Goal: Information Seeking & Learning: Compare options

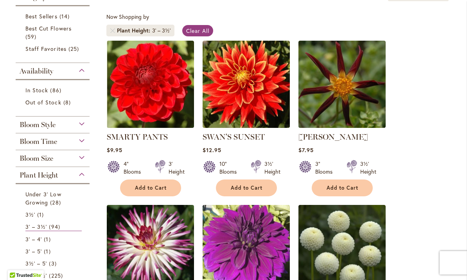
scroll to position [137, 0]
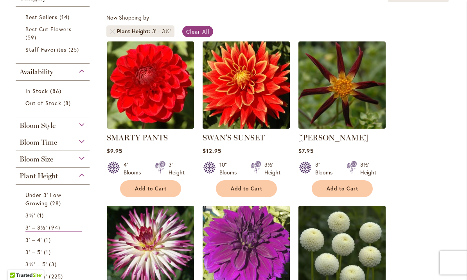
click at [235, 100] on img at bounding box center [245, 84] width 91 height 91
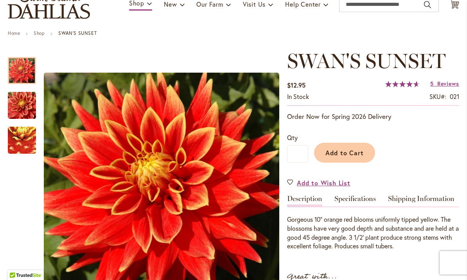
scroll to position [66, 0]
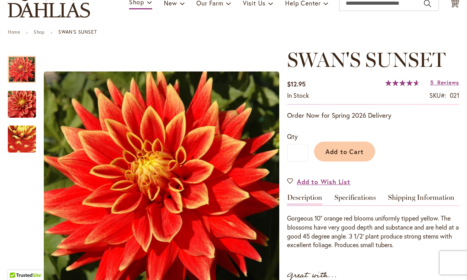
click at [21, 106] on img "Swan's Sunset" at bounding box center [22, 105] width 56 height 38
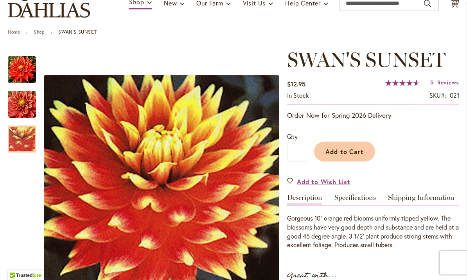
click at [20, 147] on img "Swan's Sunset" at bounding box center [21, 139] width 55 height 54
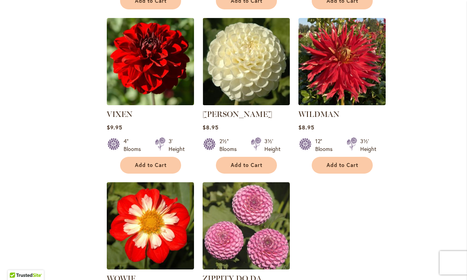
scroll to position [654, 0]
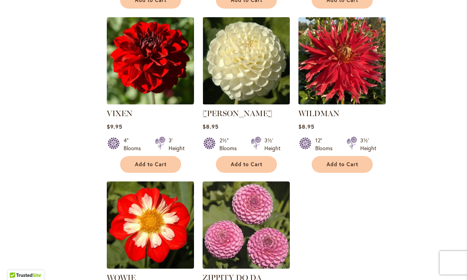
click at [351, 81] on img at bounding box center [341, 60] width 91 height 91
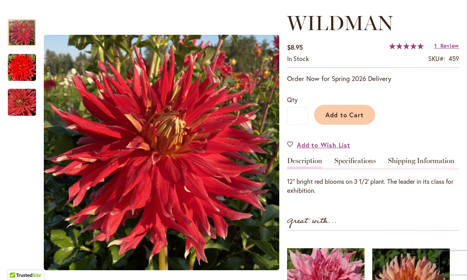
scroll to position [104, 0]
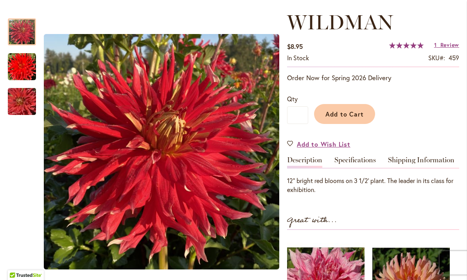
click at [24, 71] on img "Wildman" at bounding box center [22, 67] width 28 height 28
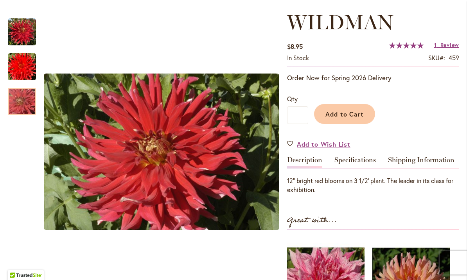
click at [19, 109] on img "Wildman" at bounding box center [22, 102] width 56 height 38
click at [20, 88] on div at bounding box center [22, 101] width 28 height 27
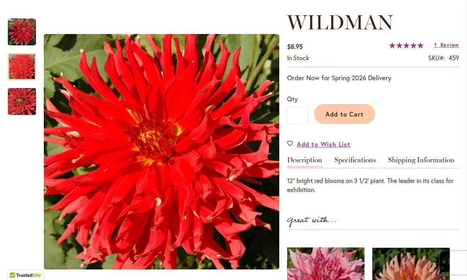
click at [30, 36] on img "Wildman" at bounding box center [22, 32] width 28 height 28
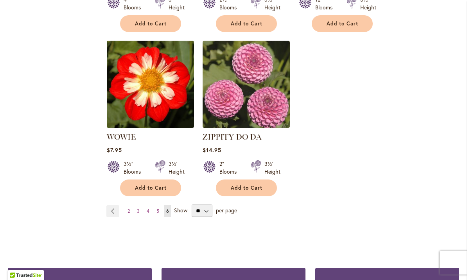
scroll to position [796, 0]
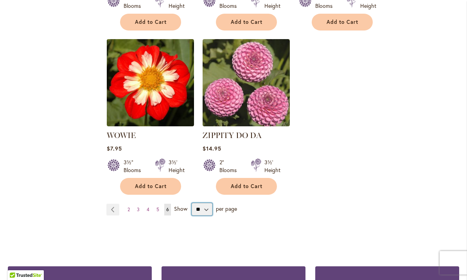
click at [204, 211] on select "** ** ** **" at bounding box center [201, 209] width 21 height 13
select select "**"
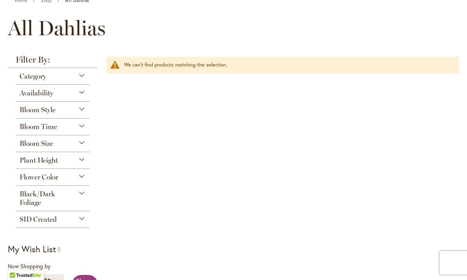
scroll to position [87, 0]
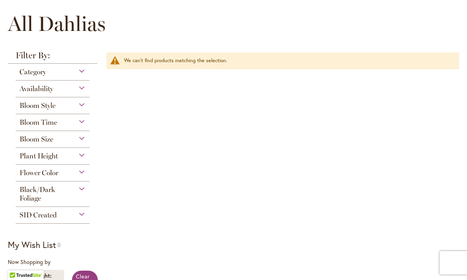
click at [49, 160] on span "Plant Height" at bounding box center [39, 156] width 38 height 9
click at [77, 155] on div "Plant Height" at bounding box center [53, 154] width 74 height 13
click at [74, 158] on div "Plant Height" at bounding box center [53, 154] width 74 height 13
click at [230, 186] on div "Filter by: Filter By: Category Best Sellers 14 items Best Cut Flowers 59 items …" at bounding box center [233, 185] width 451 height 269
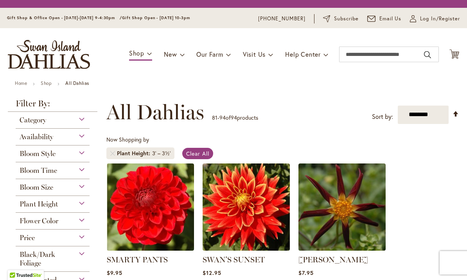
select select "**"
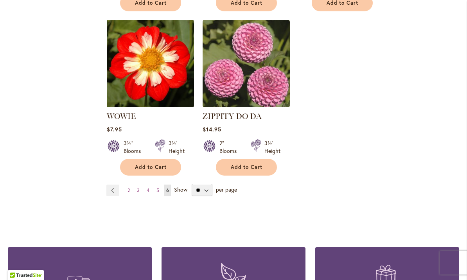
scroll to position [816, 0]
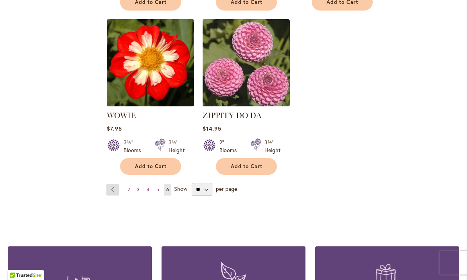
click at [111, 190] on link "Page Previous" at bounding box center [112, 190] width 13 height 12
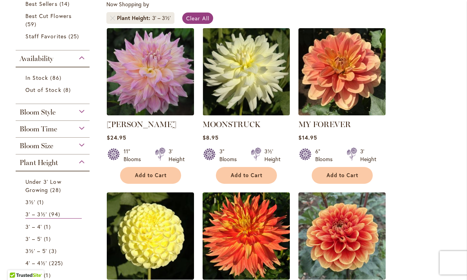
scroll to position [151, 0]
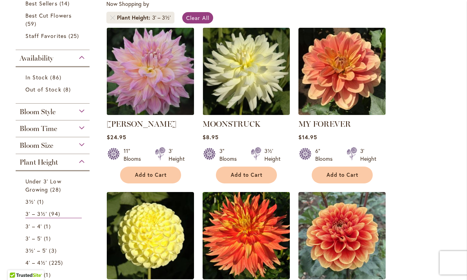
click at [146, 86] on img at bounding box center [149, 70] width 91 height 91
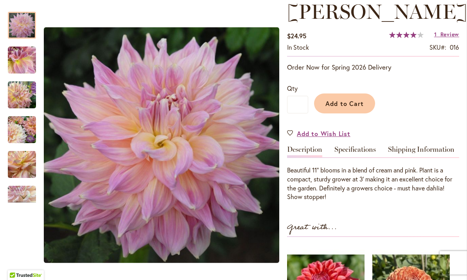
scroll to position [116, 0]
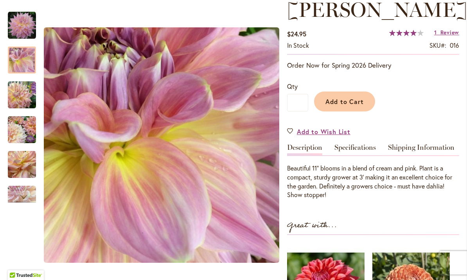
click at [21, 63] on img "Mingus Philip Sr" at bounding box center [22, 60] width 28 height 28
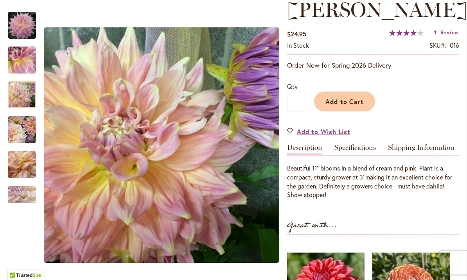
click at [20, 97] on img "Mingus Philip Sr" at bounding box center [22, 95] width 28 height 28
click at [25, 125] on img "Mingus Philip Sr" at bounding box center [22, 130] width 28 height 28
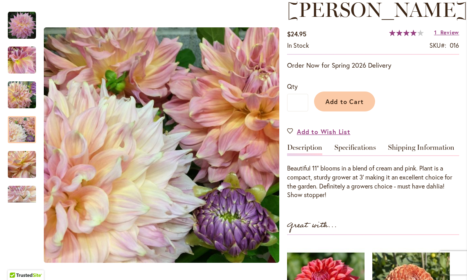
click at [25, 131] on div at bounding box center [22, 129] width 28 height 27
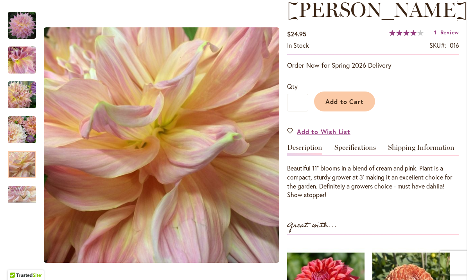
click at [25, 163] on img "Mingus Philip Sr" at bounding box center [22, 164] width 28 height 28
click at [27, 195] on div "Next" at bounding box center [22, 197] width 12 height 12
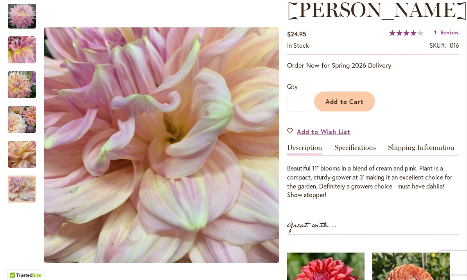
click at [25, 194] on img "Mingus Philip Sr" at bounding box center [22, 189] width 28 height 28
click at [25, 13] on div "Previous" at bounding box center [22, 10] width 12 height 12
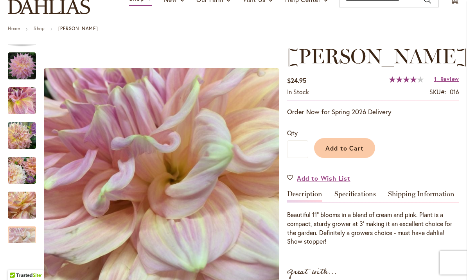
scroll to position [68, 0]
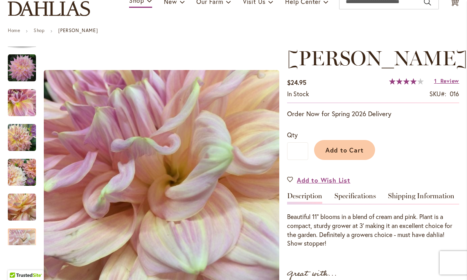
click at [23, 61] on img "Mingus Philip Sr" at bounding box center [22, 68] width 28 height 28
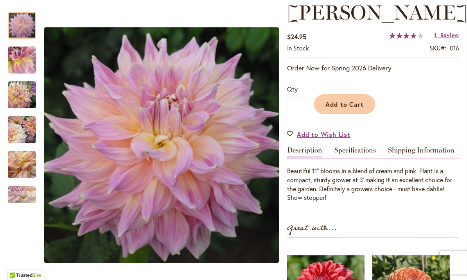
scroll to position [115, 0]
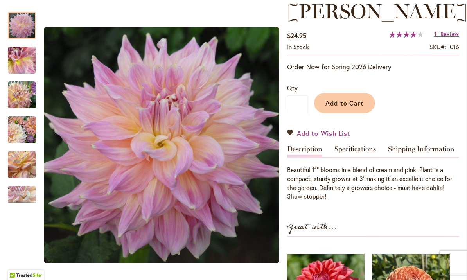
click at [291, 138] on link "Add to Wish List" at bounding box center [318, 133] width 63 height 9
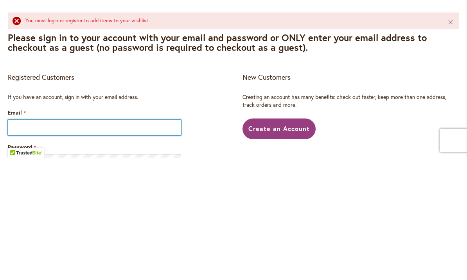
type input "**********"
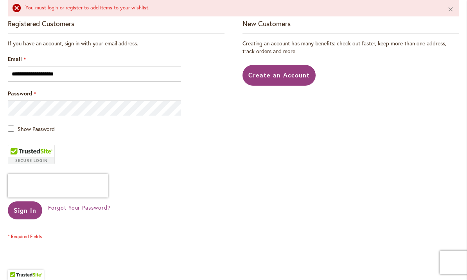
scroll to position [177, 0]
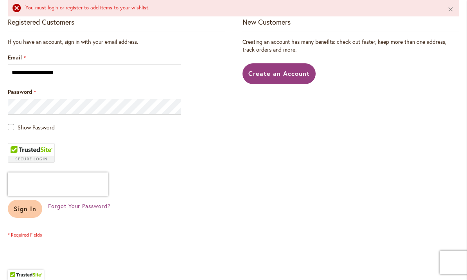
click at [24, 208] on span "Sign In" at bounding box center [25, 209] width 23 height 8
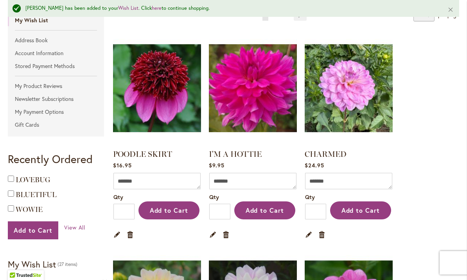
scroll to position [154, 0]
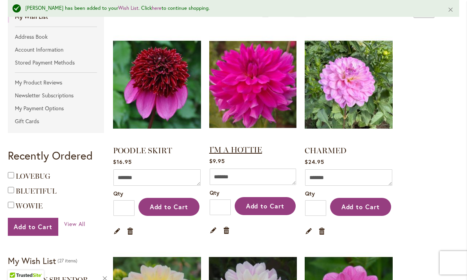
click at [237, 150] on link "I'M A HOTTIE" at bounding box center [235, 149] width 53 height 9
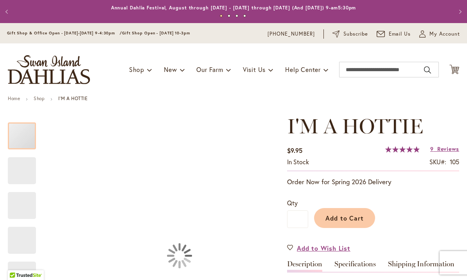
type input "*****"
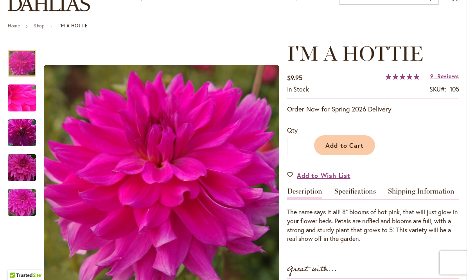
scroll to position [68, 0]
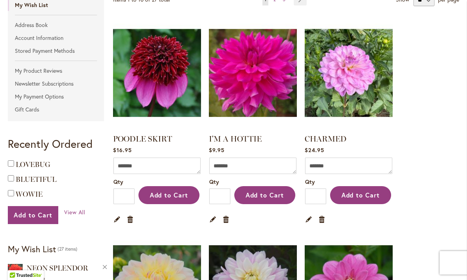
scroll to position [149, 0]
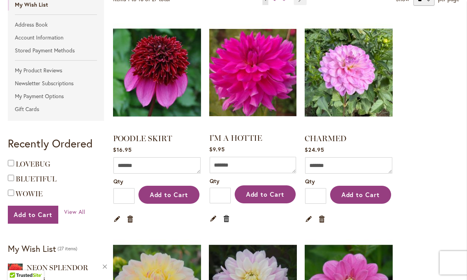
click at [227, 216] on link "Remove item" at bounding box center [226, 218] width 7 height 9
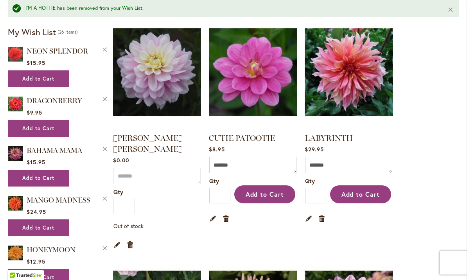
scroll to position [382, 0]
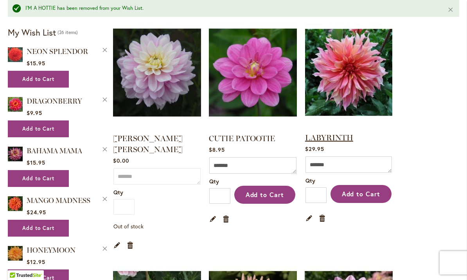
click at [325, 136] on link "LABYRINTH" at bounding box center [329, 137] width 48 height 9
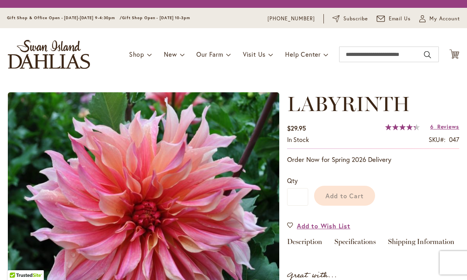
type input "*****"
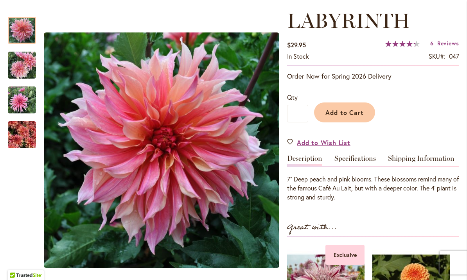
scroll to position [106, 0]
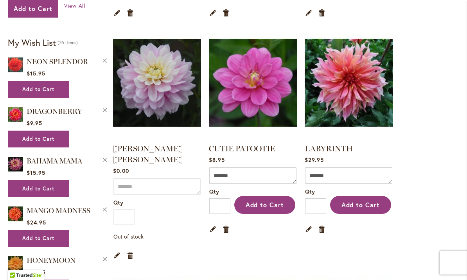
scroll to position [355, 0]
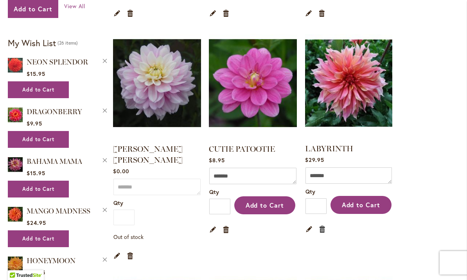
click at [322, 227] on link "Remove item" at bounding box center [322, 228] width 7 height 9
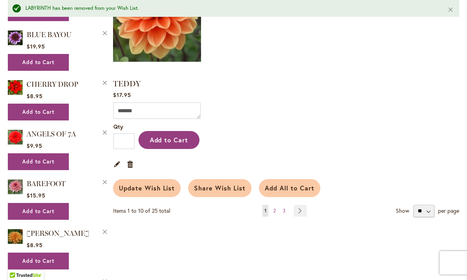
scroll to position [903, 0]
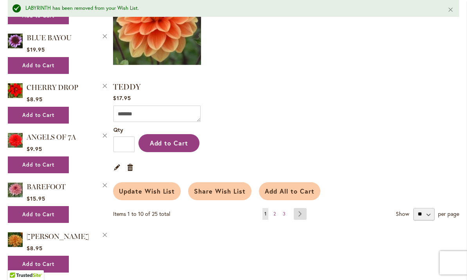
click at [299, 208] on link "Page Next" at bounding box center [300, 214] width 13 height 12
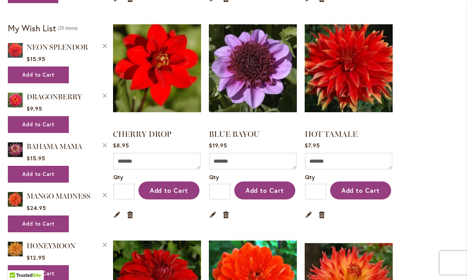
scroll to position [370, 0]
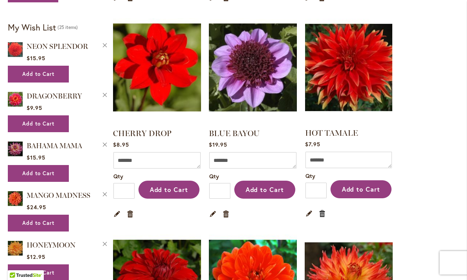
click at [321, 210] on link "Remove item" at bounding box center [322, 213] width 7 height 9
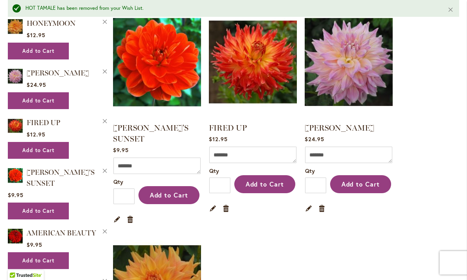
scroll to position [608, 0]
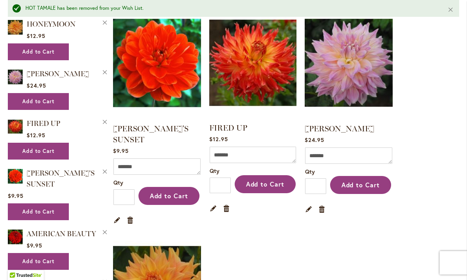
click at [251, 76] on img at bounding box center [252, 62] width 91 height 115
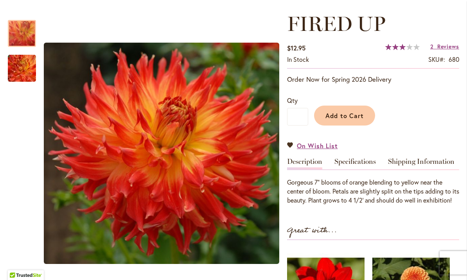
scroll to position [103, 0]
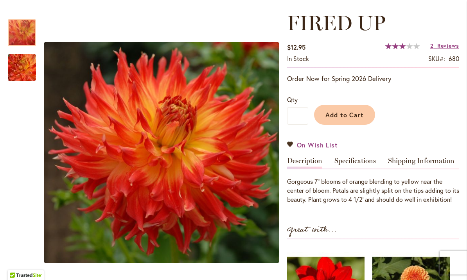
click at [288, 147] on link "On Wish List" at bounding box center [312, 144] width 51 height 9
click at [292, 142] on link "On Wish List" at bounding box center [312, 144] width 51 height 9
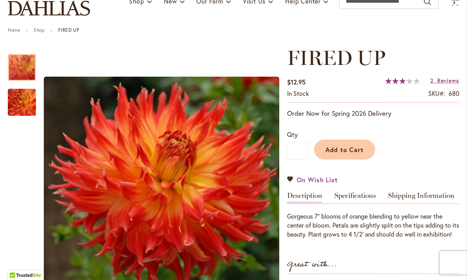
scroll to position [68, 0]
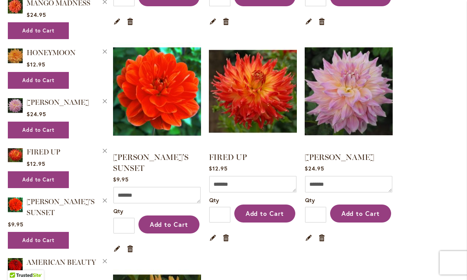
scroll to position [571, 0]
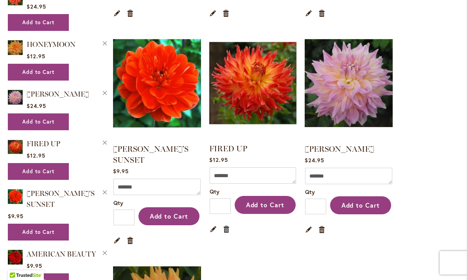
click at [226, 226] on link "Remove item" at bounding box center [226, 228] width 7 height 9
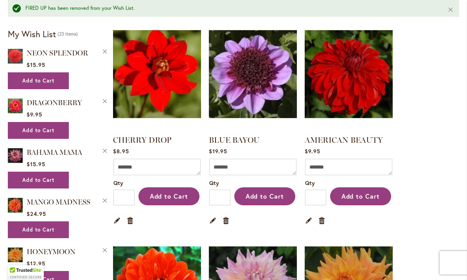
scroll to position [382, 0]
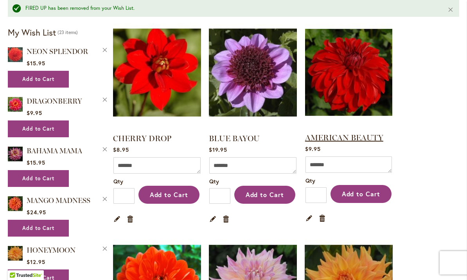
click at [340, 138] on link "AMERICAN BEAUTY" at bounding box center [344, 137] width 78 height 9
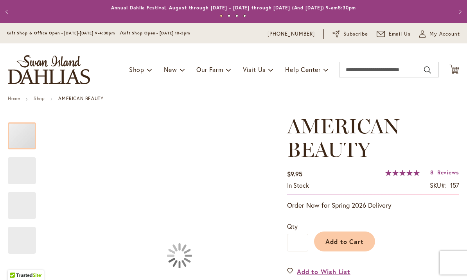
type input "*****"
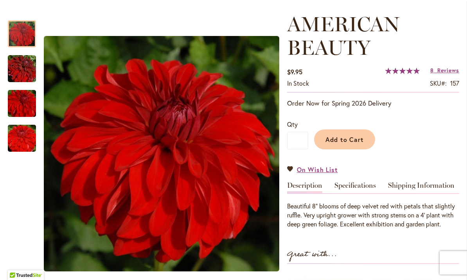
scroll to position [99, 0]
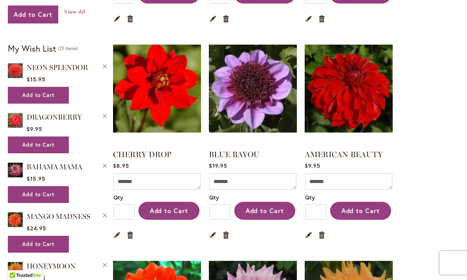
scroll to position [364, 0]
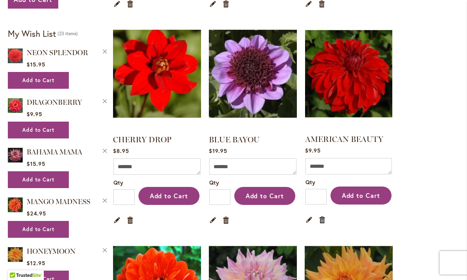
click at [319, 220] on link "Remove item" at bounding box center [322, 219] width 7 height 9
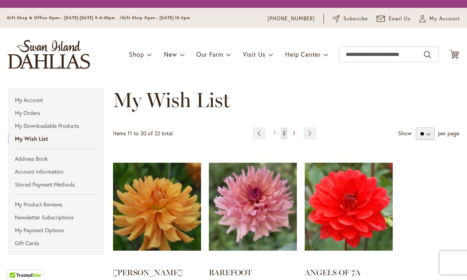
click at [326, 217] on img at bounding box center [348, 207] width 88 height 110
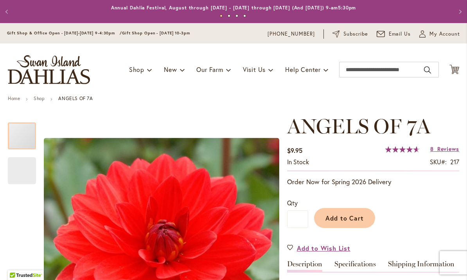
type input "*****"
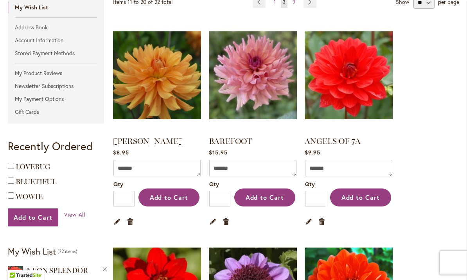
scroll to position [147, 0]
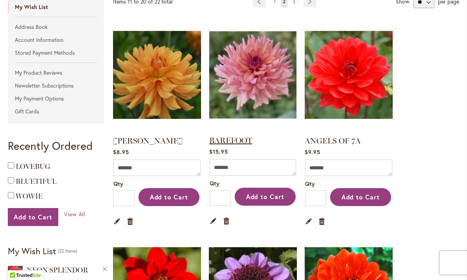
click at [231, 138] on link "BAREFOOT" at bounding box center [230, 140] width 43 height 9
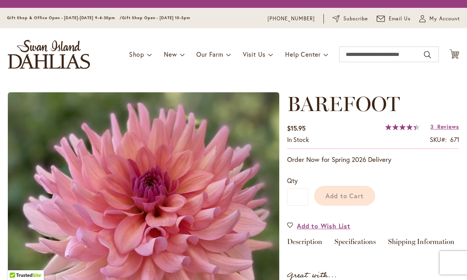
type input "*****"
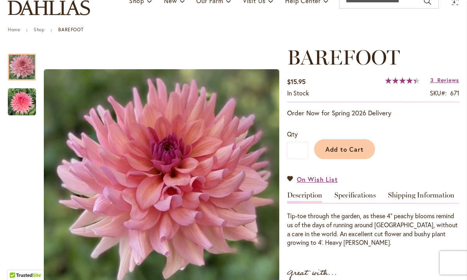
scroll to position [66, 0]
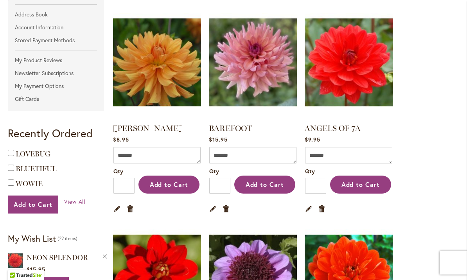
scroll to position [164, 0]
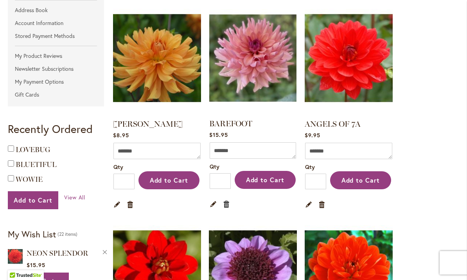
click at [225, 204] on link "Remove item" at bounding box center [226, 203] width 7 height 9
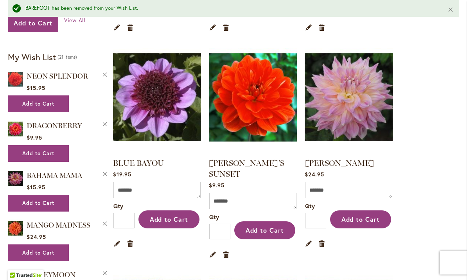
scroll to position [357, 0]
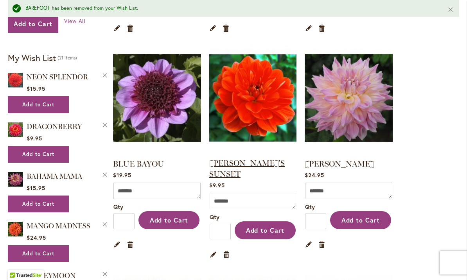
click at [241, 164] on link "[PERSON_NAME]'S SUNSET" at bounding box center [246, 168] width 75 height 20
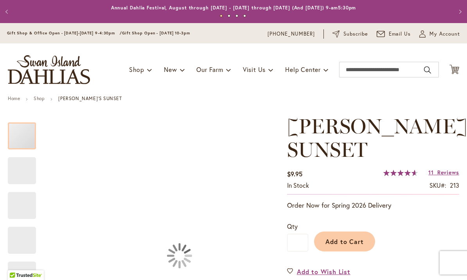
type input "*****"
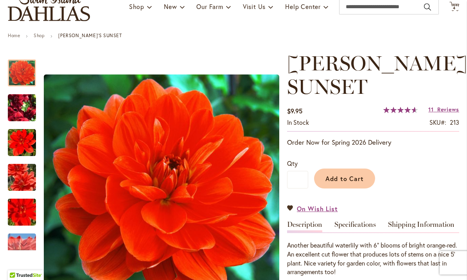
scroll to position [62, 0]
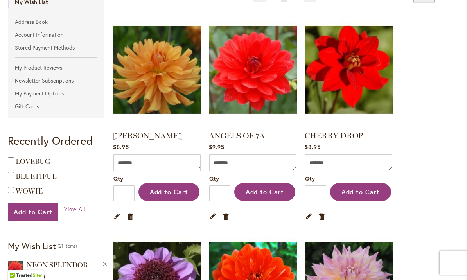
scroll to position [153, 0]
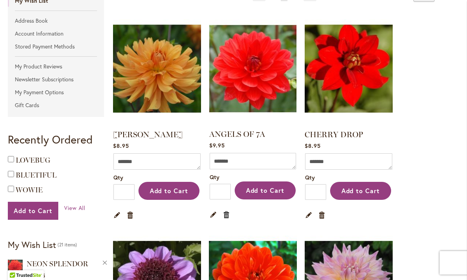
click at [225, 212] on link "Remove item" at bounding box center [226, 214] width 7 height 9
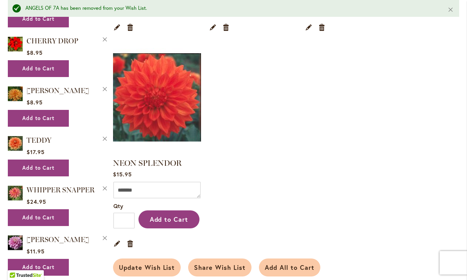
scroll to position [801, 0]
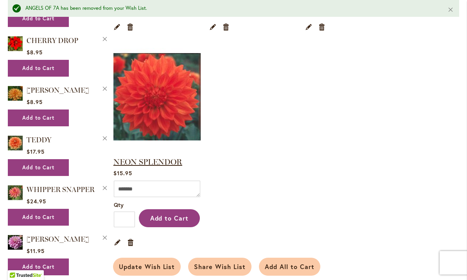
click at [149, 160] on link "NEON SPLENDOR" at bounding box center [147, 161] width 69 height 9
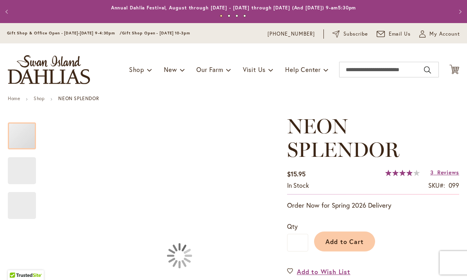
type input "*****"
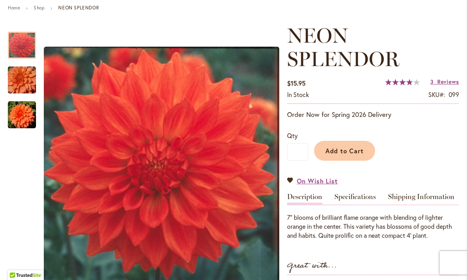
scroll to position [88, 0]
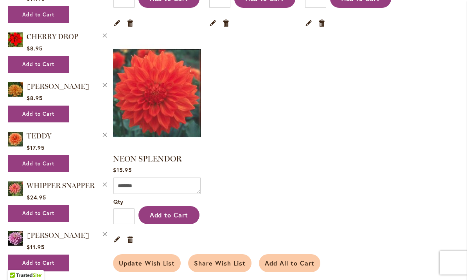
scroll to position [789, 0]
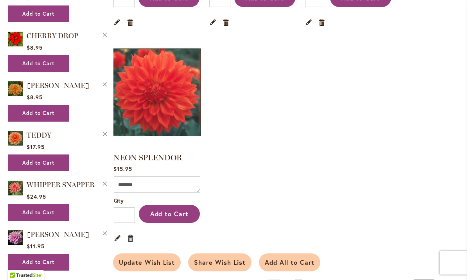
click at [130, 236] on link "Remove item" at bounding box center [130, 237] width 7 height 9
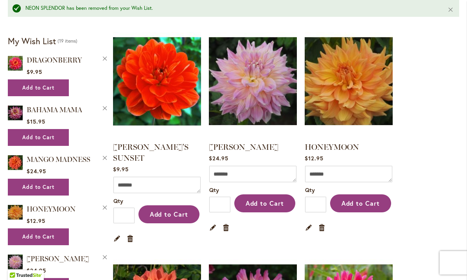
scroll to position [375, 0]
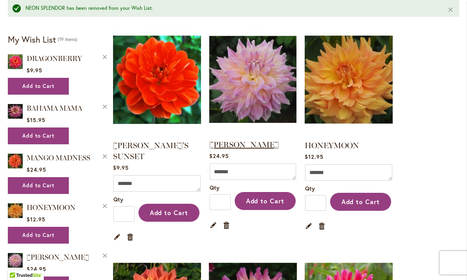
click at [241, 145] on link "[PERSON_NAME]" at bounding box center [244, 144] width 70 height 9
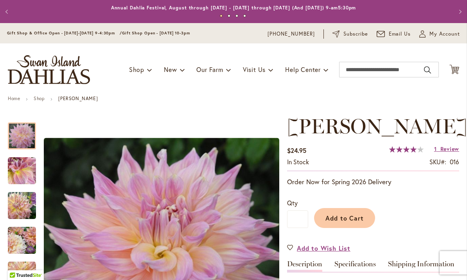
type input "*****"
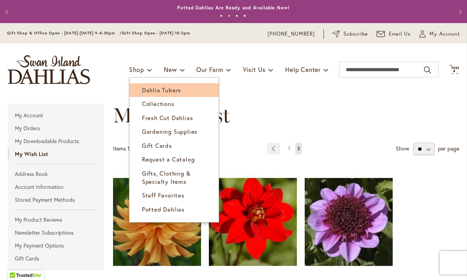
click at [161, 92] on span "Dahlia Tubers" at bounding box center [161, 90] width 39 height 8
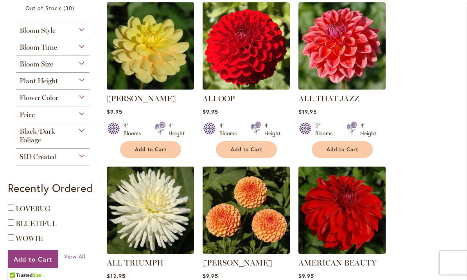
scroll to position [358, 0]
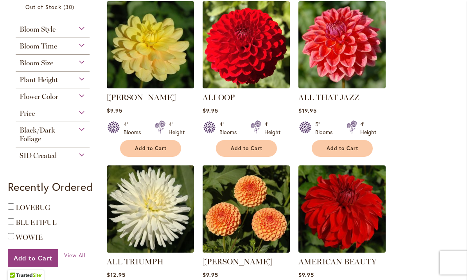
click at [84, 83] on div "Plant Height" at bounding box center [53, 78] width 74 height 13
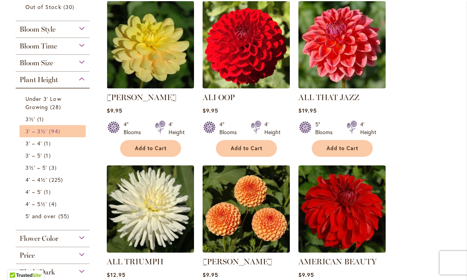
click at [53, 133] on span "94 items" at bounding box center [55, 131] width 13 height 8
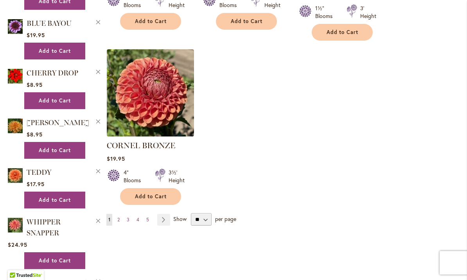
scroll to position [982, 0]
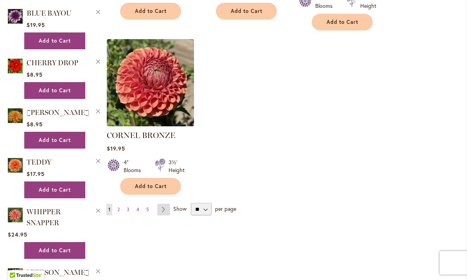
click at [167, 204] on link "Page Next" at bounding box center [163, 210] width 13 height 12
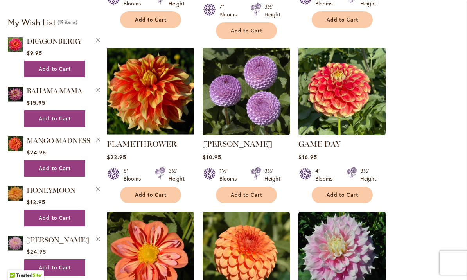
scroll to position [641, 0]
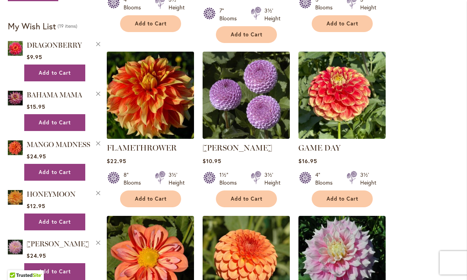
click at [146, 96] on img at bounding box center [149, 94] width 91 height 91
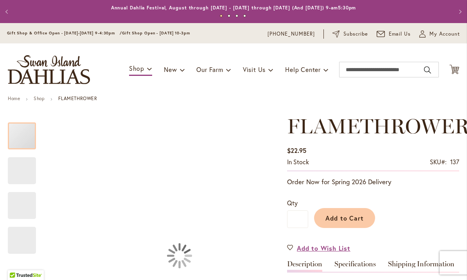
type input "*****"
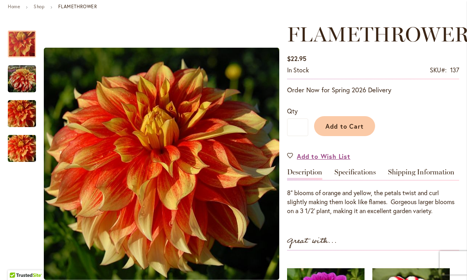
scroll to position [93, 0]
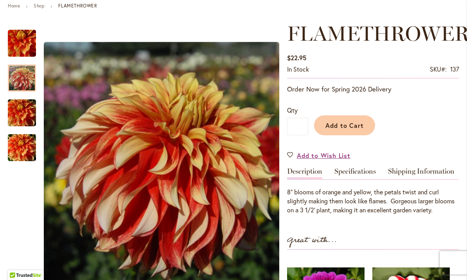
click at [24, 75] on img "FLAMETHROWER" at bounding box center [22, 77] width 28 height 29
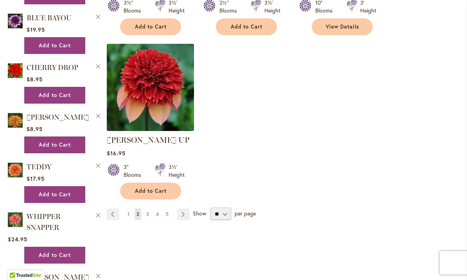
scroll to position [976, 0]
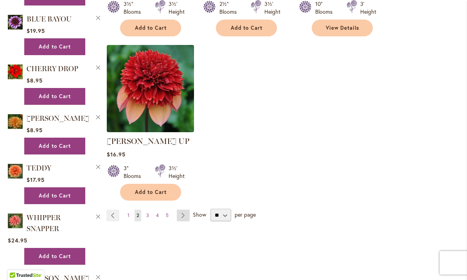
click at [183, 209] on link "Page Next" at bounding box center [183, 215] width 13 height 12
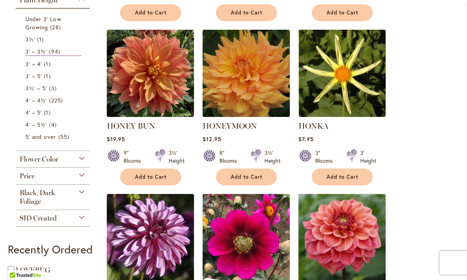
scroll to position [312, 0]
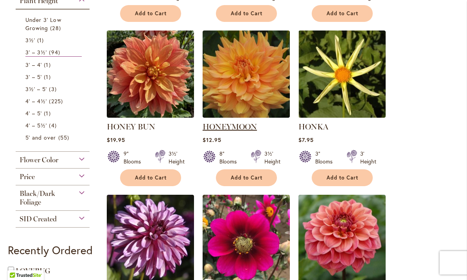
click at [239, 125] on link "HONEYMOON" at bounding box center [229, 126] width 54 height 9
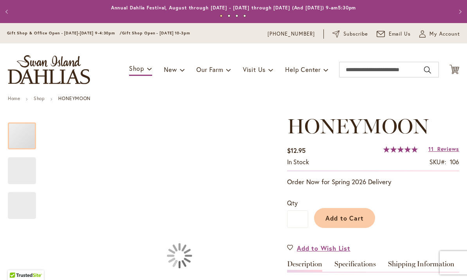
type input "*****"
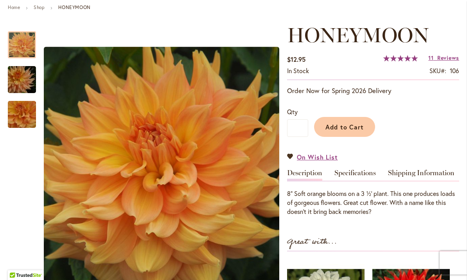
scroll to position [92, 0]
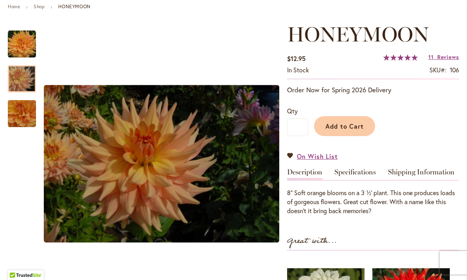
click at [21, 78] on img "Honeymoon" at bounding box center [22, 79] width 56 height 38
click at [25, 117] on img "Honeymoon" at bounding box center [22, 114] width 56 height 52
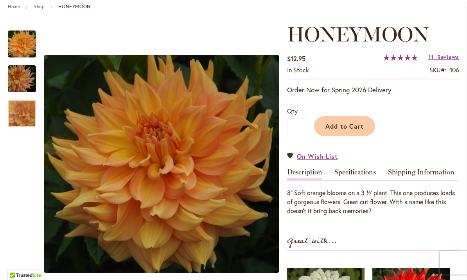
click at [25, 110] on div at bounding box center [22, 113] width 28 height 27
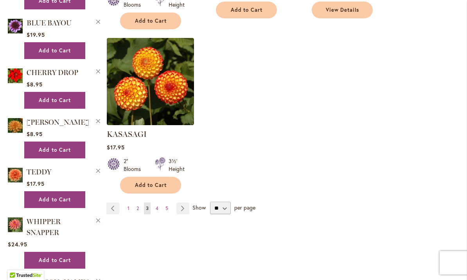
scroll to position [975, 0]
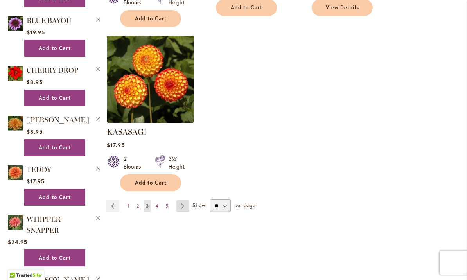
click at [183, 200] on link "Page Next" at bounding box center [182, 206] width 13 height 12
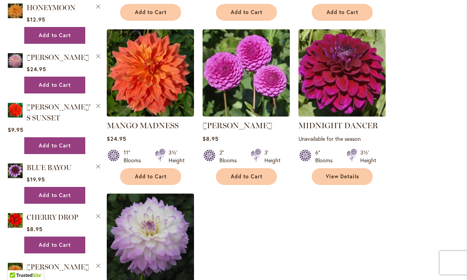
scroll to position [831, 0]
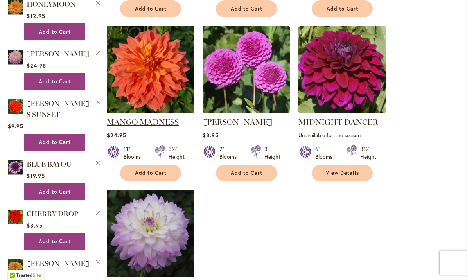
click at [141, 117] on link "MANGO MADNESS" at bounding box center [143, 121] width 72 height 9
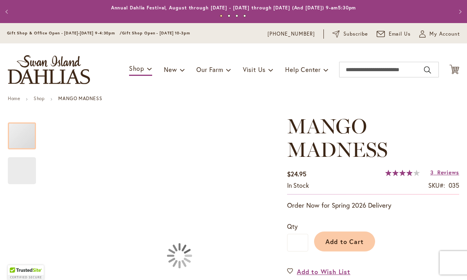
type input "*****"
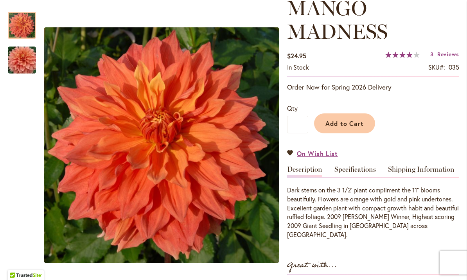
scroll to position [119, 0]
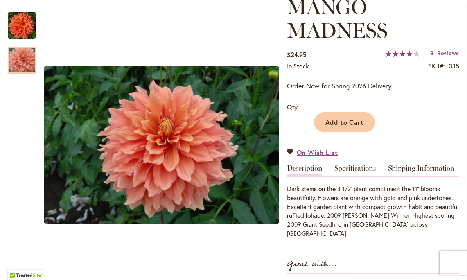
click at [23, 55] on div at bounding box center [22, 60] width 28 height 27
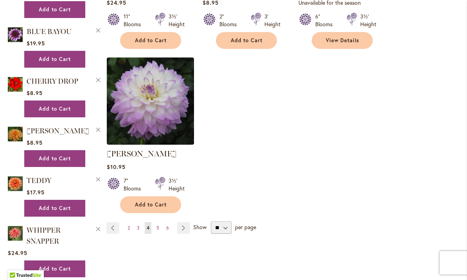
scroll to position [965, 0]
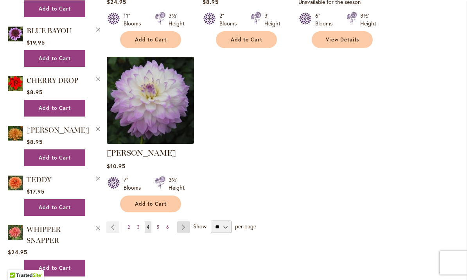
click at [183, 221] on link "Page Next" at bounding box center [183, 227] width 13 height 12
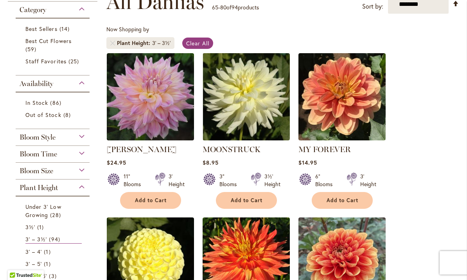
scroll to position [126, 0]
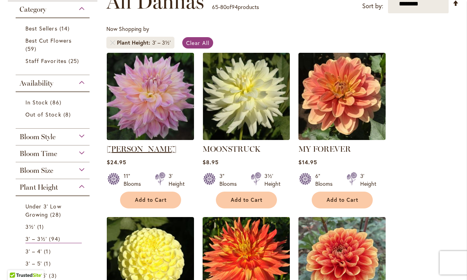
click at [140, 151] on link "[PERSON_NAME]" at bounding box center [142, 148] width 70 height 9
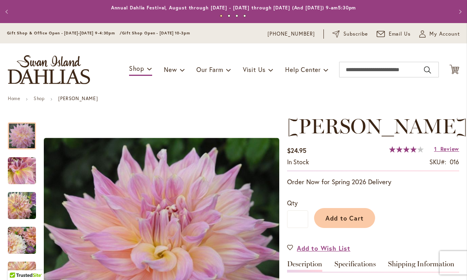
type input "*****"
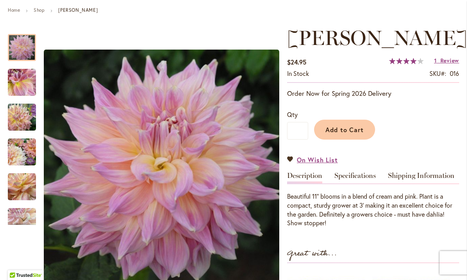
scroll to position [87, 0]
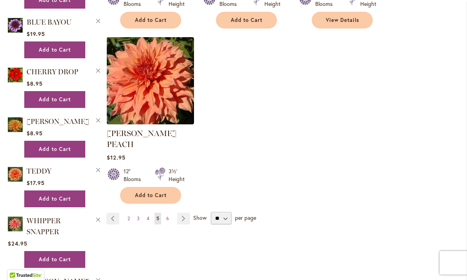
scroll to position [980, 0]
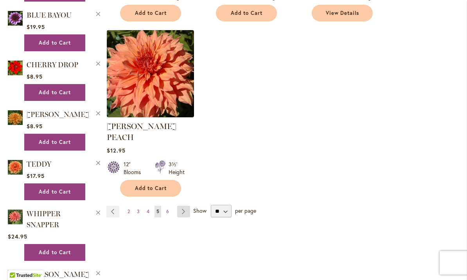
click at [184, 206] on link "Page Next" at bounding box center [183, 212] width 13 height 12
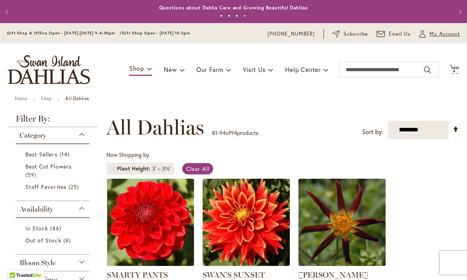
click at [430, 36] on span "My Account" at bounding box center [444, 34] width 30 height 8
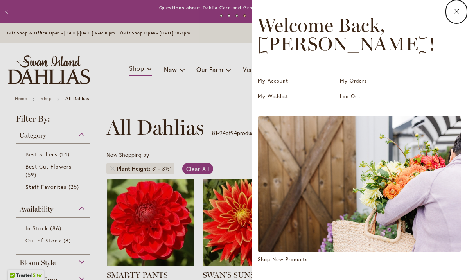
click at [271, 98] on link "My Wishlist" at bounding box center [297, 97] width 78 height 8
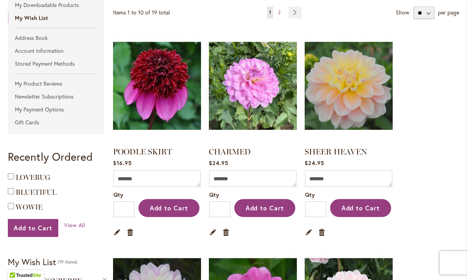
scroll to position [138, 0]
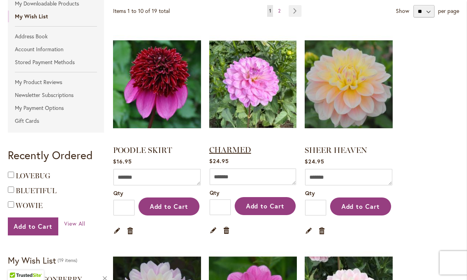
click at [230, 150] on link "CHARMED" at bounding box center [230, 149] width 42 height 9
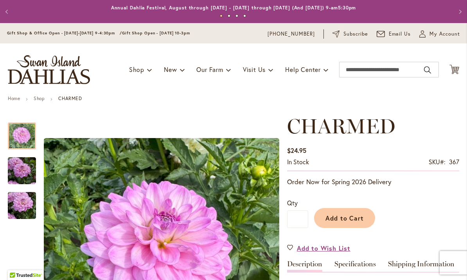
type input "*****"
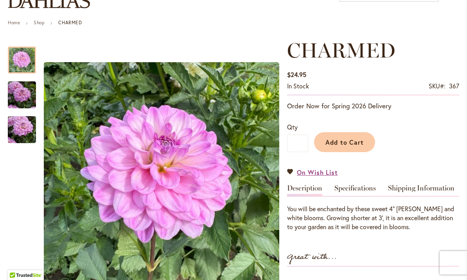
scroll to position [71, 0]
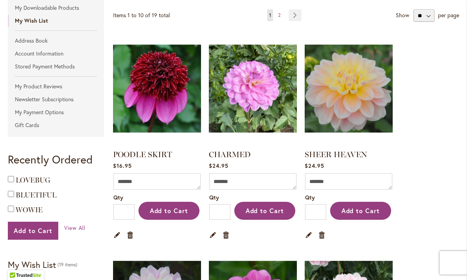
scroll to position [143, 0]
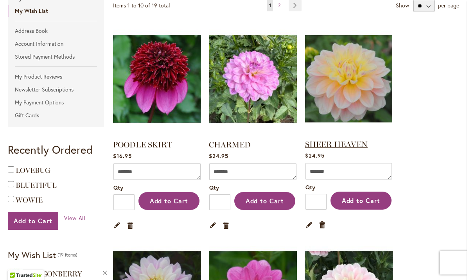
click at [341, 149] on link "SHEER HEAVEN" at bounding box center [336, 144] width 63 height 9
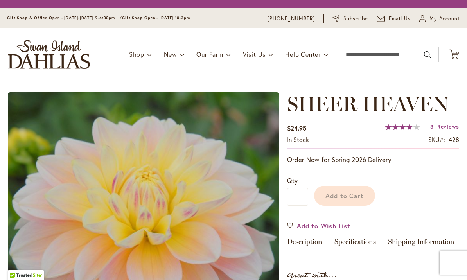
type input "*****"
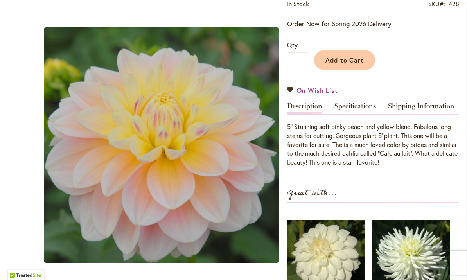
scroll to position [158, 0]
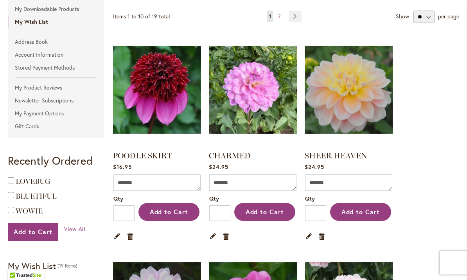
scroll to position [145, 0]
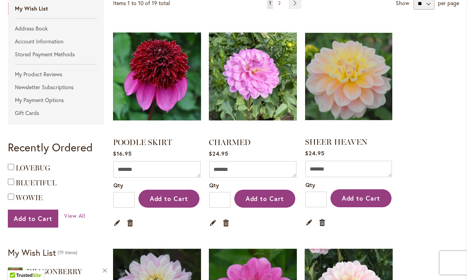
click at [324, 224] on link "Remove item" at bounding box center [322, 222] width 7 height 9
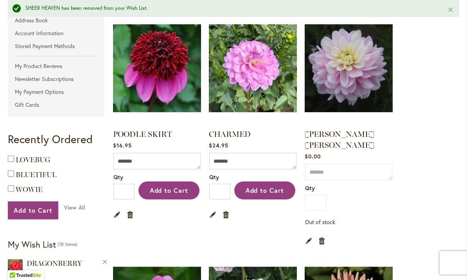
scroll to position [173, 0]
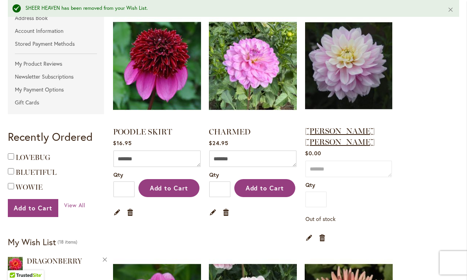
click at [333, 135] on link "[PERSON_NAME] [PERSON_NAME]" at bounding box center [340, 136] width 70 height 20
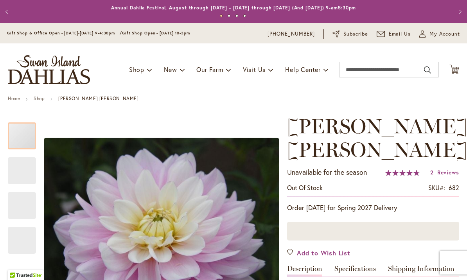
type input "*****"
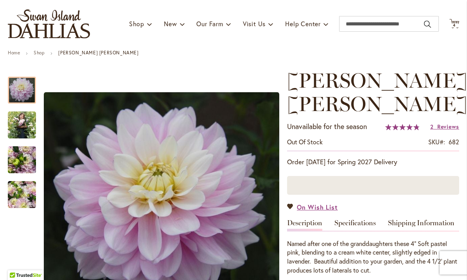
scroll to position [50, 0]
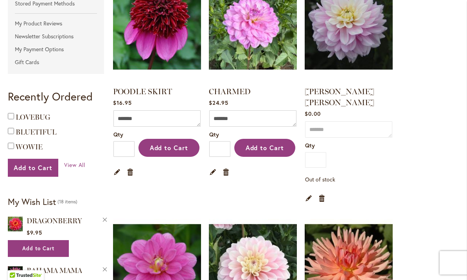
scroll to position [195, 0]
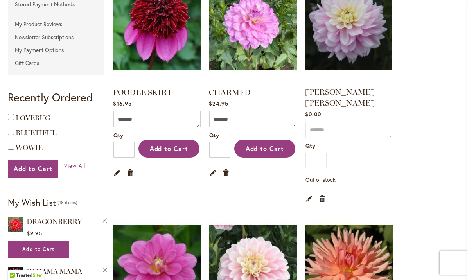
click at [325, 194] on link "Remove item" at bounding box center [322, 198] width 7 height 9
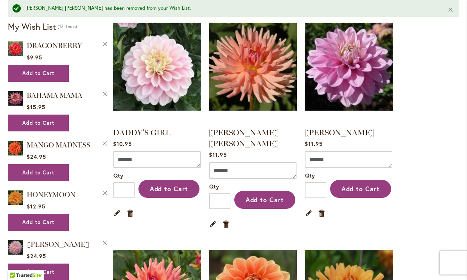
scroll to position [388, 0]
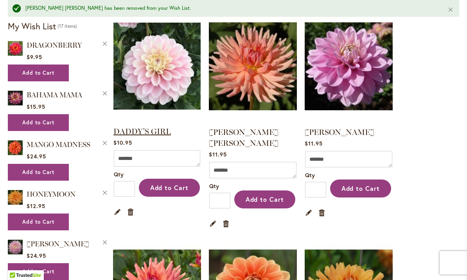
click at [152, 134] on link "DADDY'S GIRL" at bounding box center [141, 131] width 57 height 9
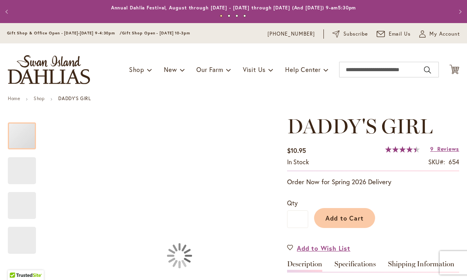
type input "*****"
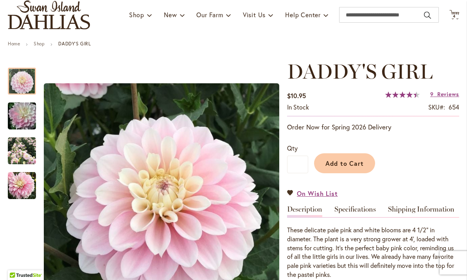
scroll to position [53, 0]
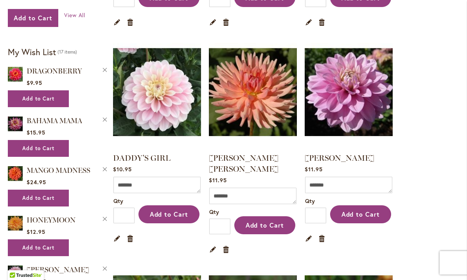
scroll to position [350, 0]
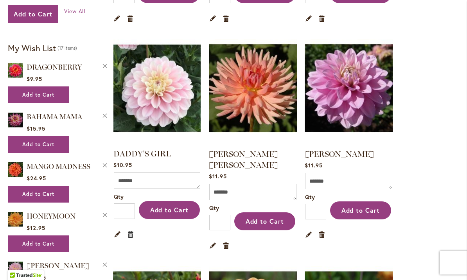
click at [131, 234] on link "Remove item" at bounding box center [130, 233] width 7 height 9
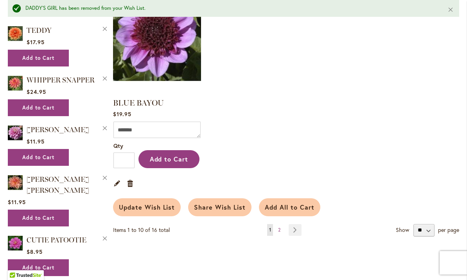
scroll to position [865, 0]
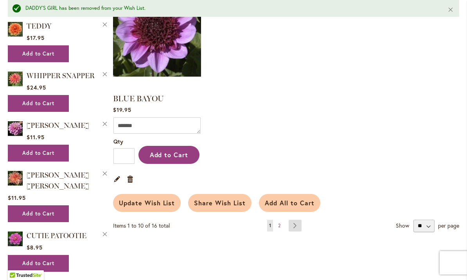
click at [297, 220] on link "Page Next" at bounding box center [294, 226] width 13 height 12
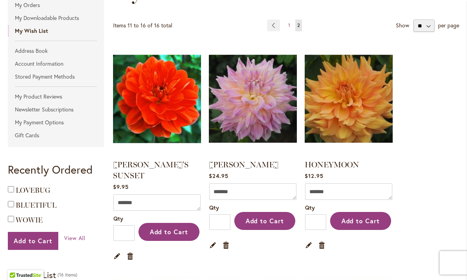
scroll to position [133, 0]
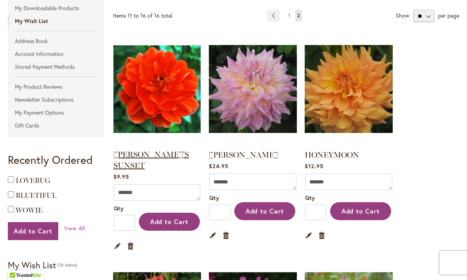
click at [139, 154] on link "PATRICIA ANN'S SUNSET" at bounding box center [150, 160] width 75 height 20
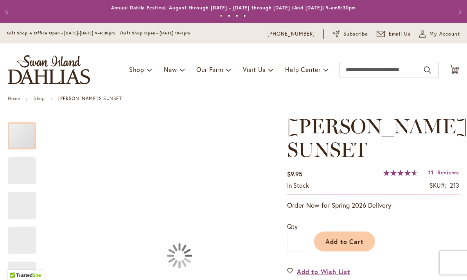
type input "*****"
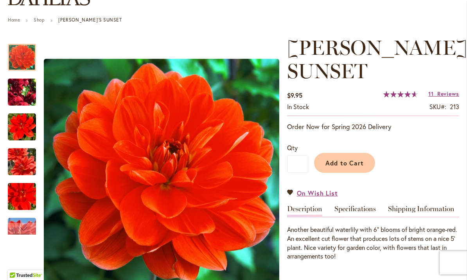
scroll to position [79, 0]
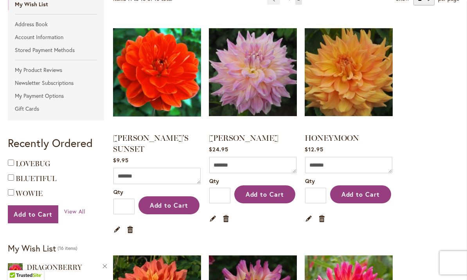
scroll to position [150, 0]
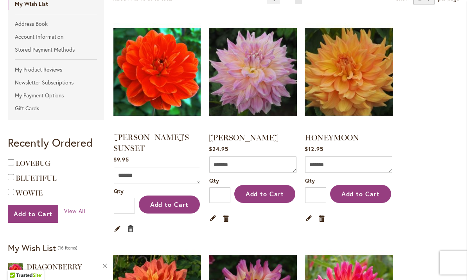
click at [134, 230] on link "Remove item" at bounding box center [130, 228] width 7 height 9
click at [131, 227] on link "Remove item" at bounding box center [130, 228] width 7 height 9
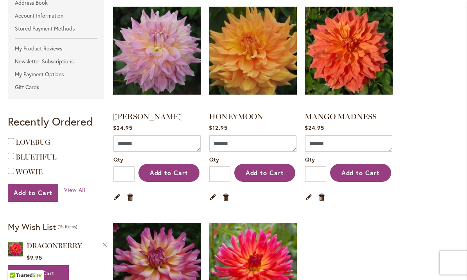
scroll to position [173, 0]
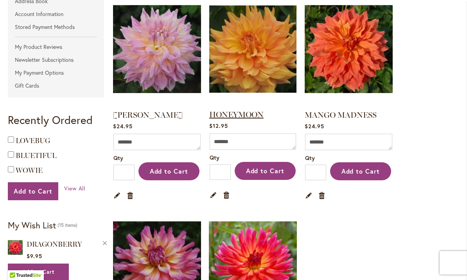
click at [238, 116] on link "HONEYMOON" at bounding box center [236, 114] width 54 height 9
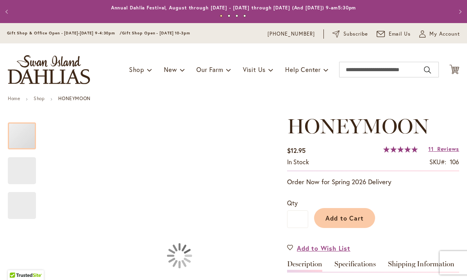
type input "*****"
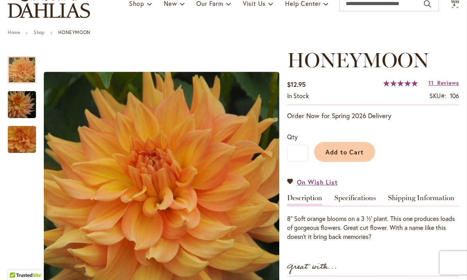
scroll to position [67, 0]
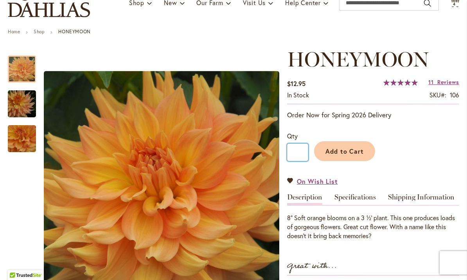
click at [300, 150] on input "*" at bounding box center [297, 152] width 21 height 18
type input "*"
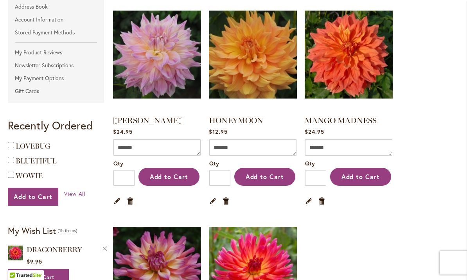
scroll to position [168, 0]
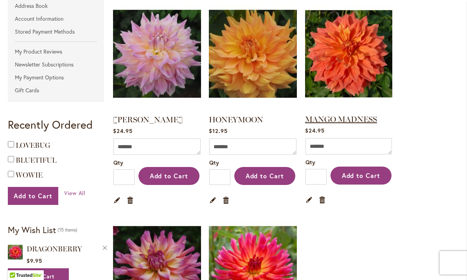
click at [344, 123] on link "MANGO MADNESS" at bounding box center [341, 119] width 72 height 9
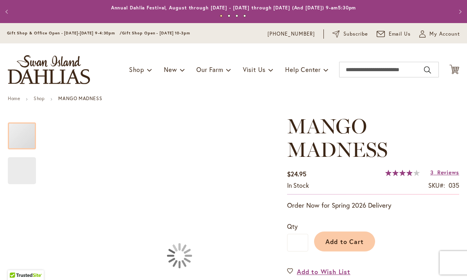
type input "*****"
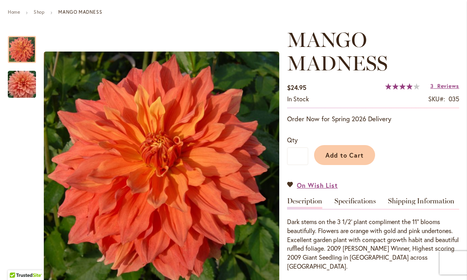
scroll to position [87, 0]
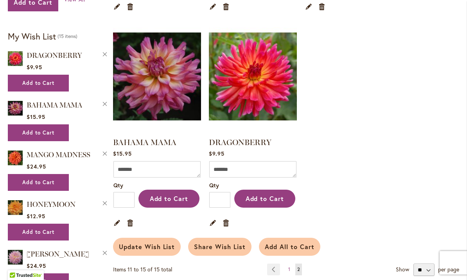
scroll to position [363, 0]
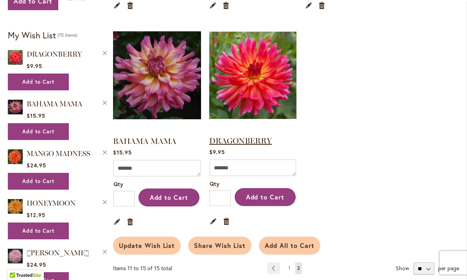
click at [243, 141] on link "DRAGONBERRY" at bounding box center [240, 140] width 63 height 9
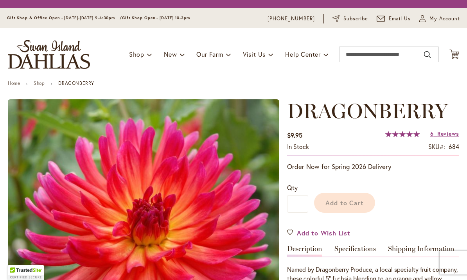
type input "*****"
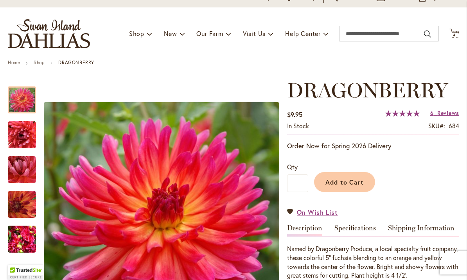
scroll to position [45, 0]
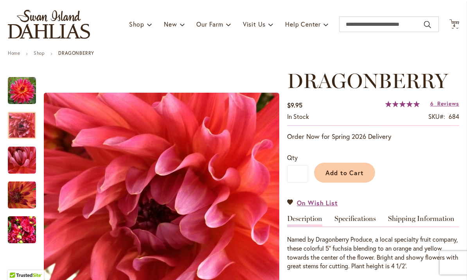
click at [16, 125] on img "DRAGONBERRY" at bounding box center [22, 125] width 28 height 28
click at [23, 163] on img "DRAGONBERRY" at bounding box center [22, 160] width 28 height 28
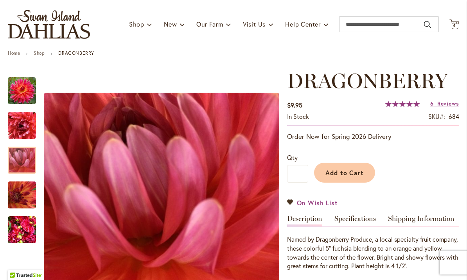
click at [19, 197] on img "DRAGONBERRY" at bounding box center [22, 195] width 28 height 28
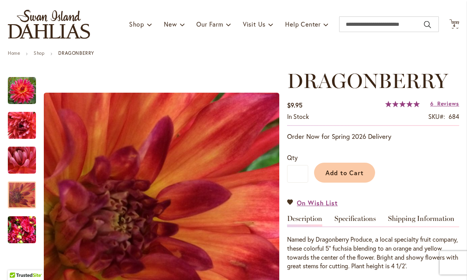
click at [21, 228] on img "DRAGONBERRY" at bounding box center [22, 230] width 28 height 38
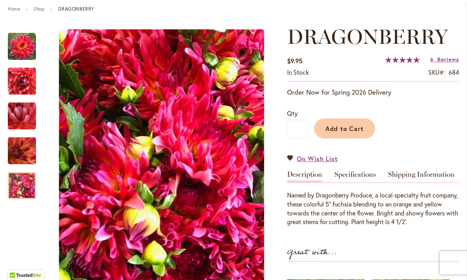
scroll to position [79, 0]
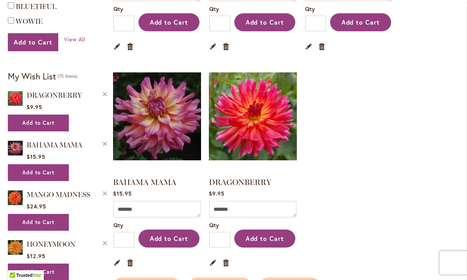
scroll to position [350, 0]
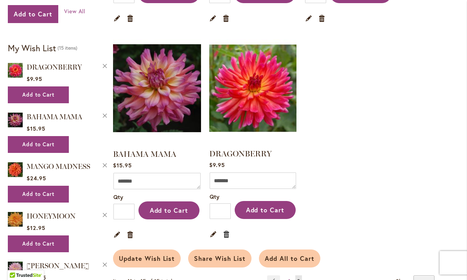
click at [228, 234] on link "Remove item" at bounding box center [226, 233] width 7 height 9
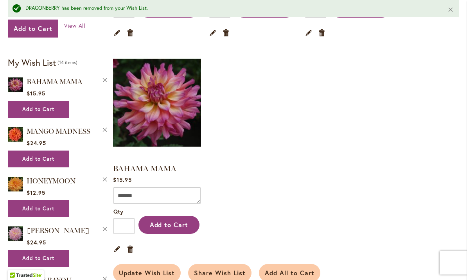
scroll to position [353, 0]
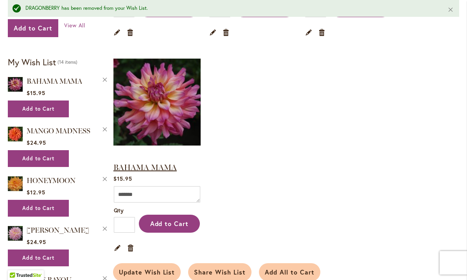
click at [140, 168] on link "BAHAMA MAMA" at bounding box center [144, 167] width 63 height 9
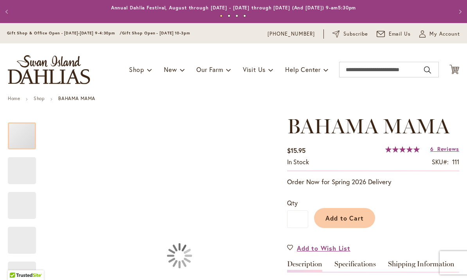
type input "*****"
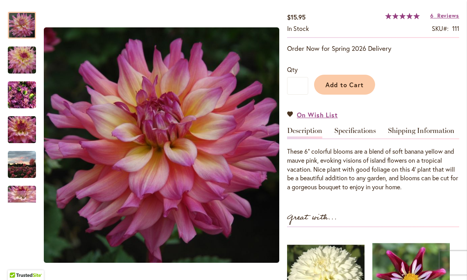
scroll to position [133, 0]
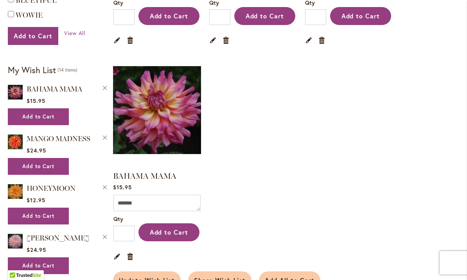
scroll to position [329, 0]
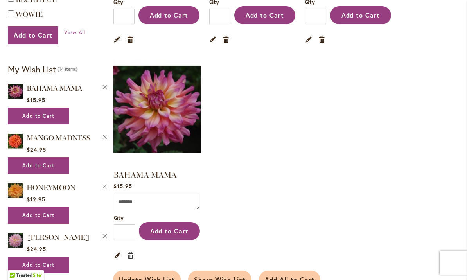
click at [134, 257] on link "Remove item" at bounding box center [130, 255] width 7 height 9
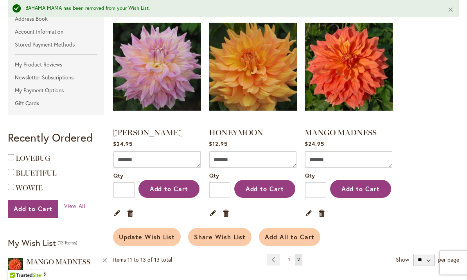
scroll to position [165, 0]
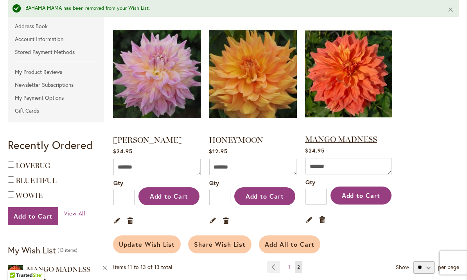
click at [349, 140] on link "MANGO MADNESS" at bounding box center [341, 138] width 72 height 9
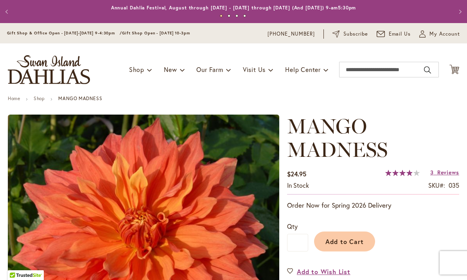
type input "*****"
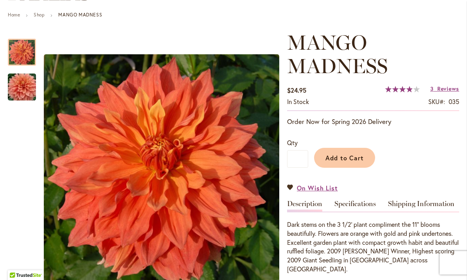
scroll to position [84, 0]
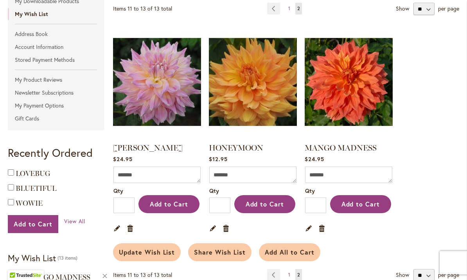
scroll to position [139, 0]
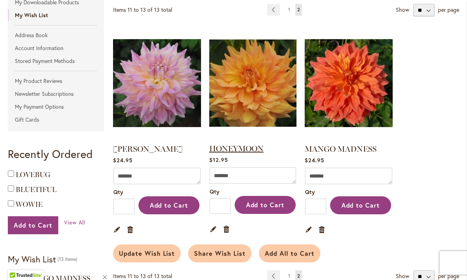
click at [230, 148] on link "HONEYMOON" at bounding box center [236, 148] width 54 height 9
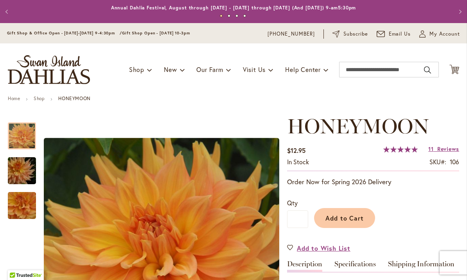
type input "*****"
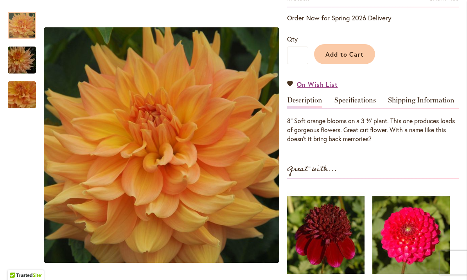
scroll to position [169, 0]
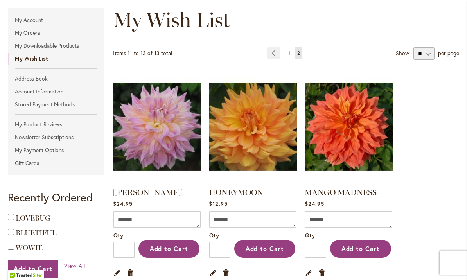
scroll to position [100, 0]
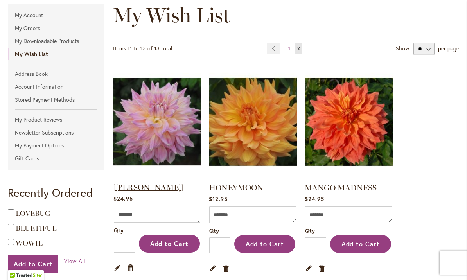
click at [141, 190] on link "[PERSON_NAME]" at bounding box center [148, 187] width 70 height 9
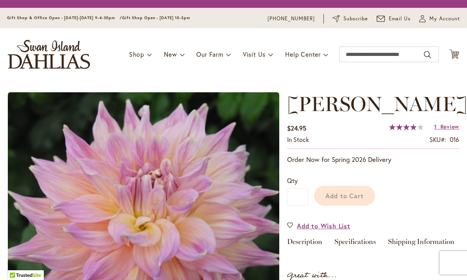
type input "*****"
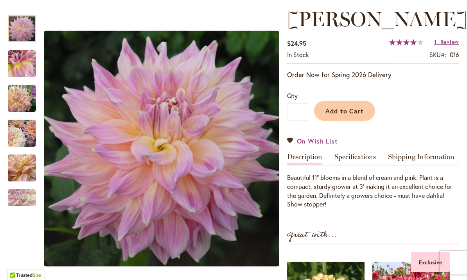
scroll to position [107, 0]
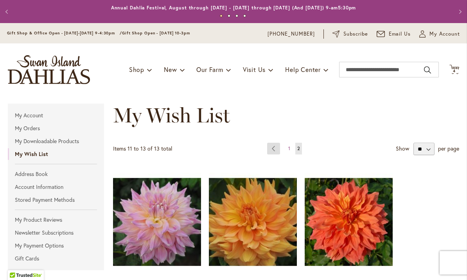
click at [273, 146] on link "Page Previous" at bounding box center [273, 149] width 13 height 12
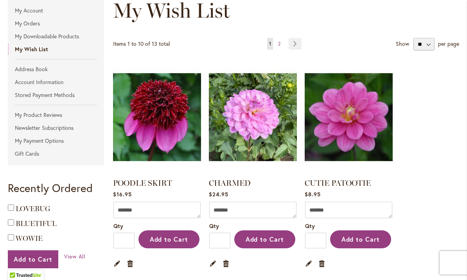
scroll to position [106, 0]
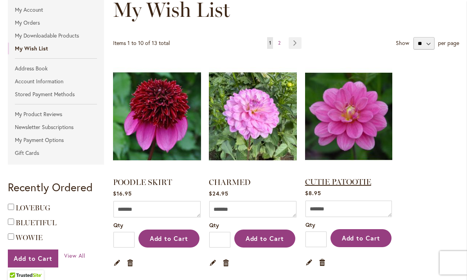
click at [350, 182] on link "CUTIE PATOOTIE" at bounding box center [338, 181] width 66 height 9
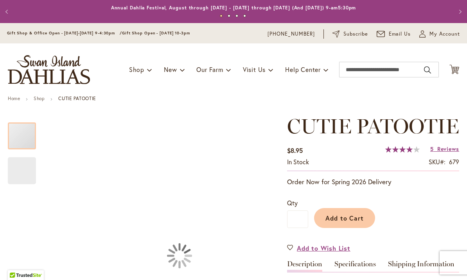
type input "*****"
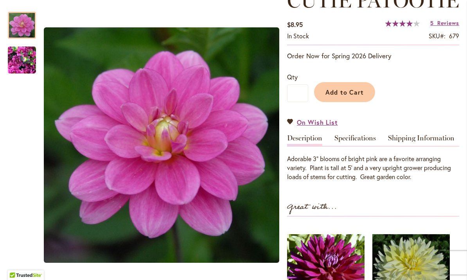
scroll to position [126, 0]
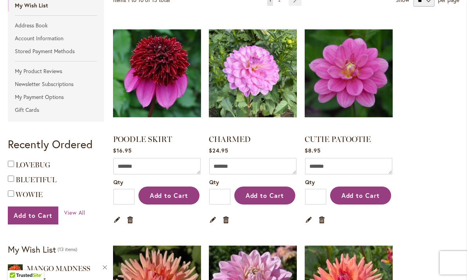
scroll to position [150, 0]
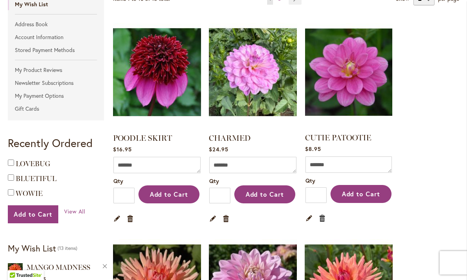
click at [325, 219] on link "Remove item" at bounding box center [322, 217] width 7 height 9
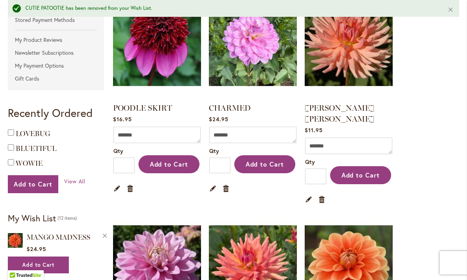
scroll to position [197, 0]
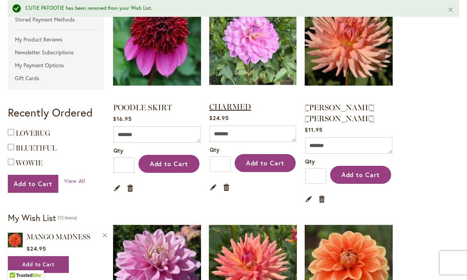
click at [227, 109] on link "CHARMED" at bounding box center [230, 106] width 42 height 9
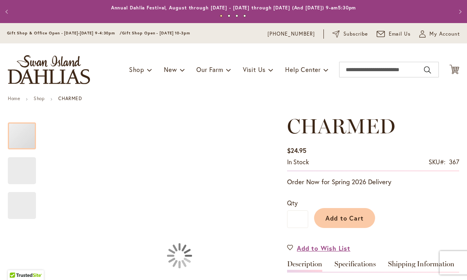
type input "*****"
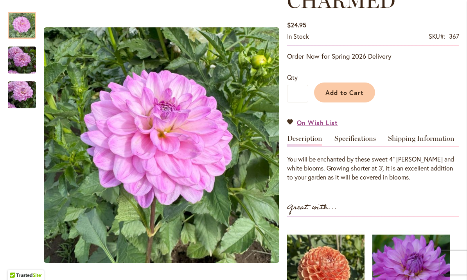
scroll to position [126, 0]
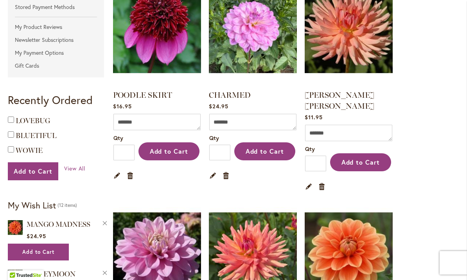
scroll to position [195, 0]
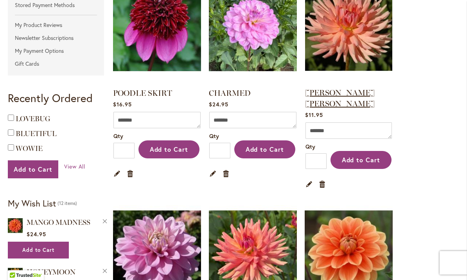
click at [354, 97] on link "HEATHER MARIE" at bounding box center [340, 98] width 70 height 20
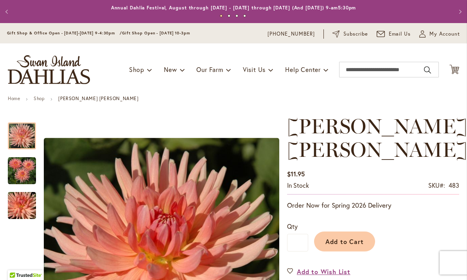
type input "*****"
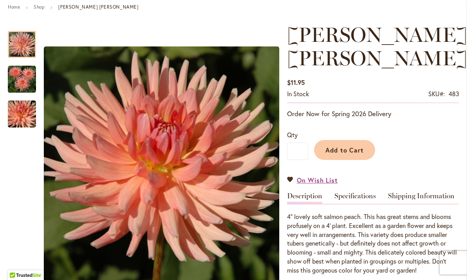
scroll to position [91, 0]
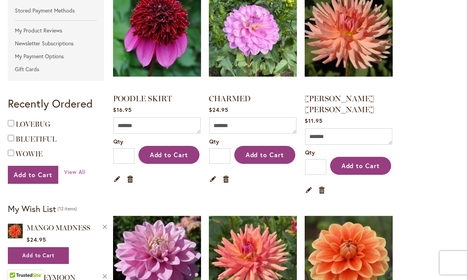
scroll to position [188, 0]
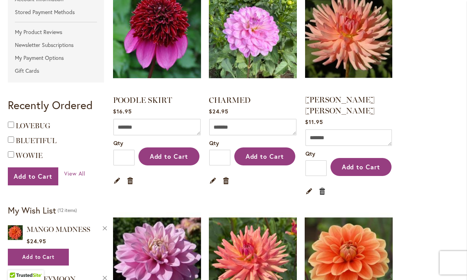
click at [324, 186] on link "Remove item" at bounding box center [322, 190] width 7 height 9
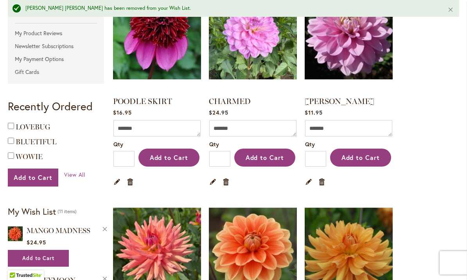
scroll to position [205, 0]
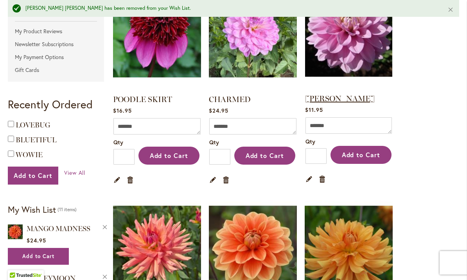
click at [349, 101] on link "HEATHER FEATHER" at bounding box center [340, 98] width 70 height 9
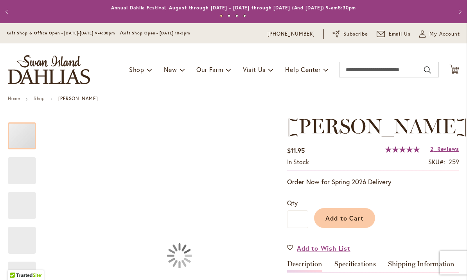
type input "*****"
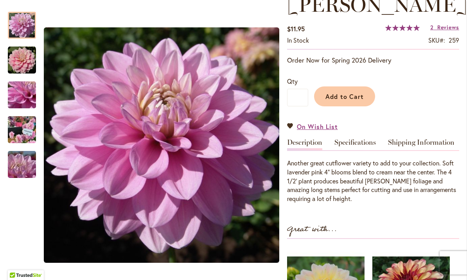
scroll to position [122, 0]
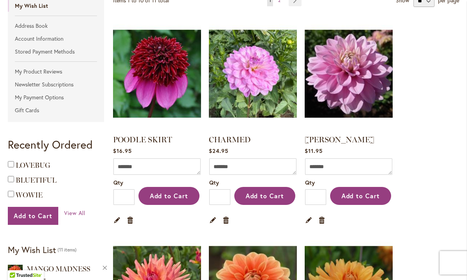
scroll to position [156, 0]
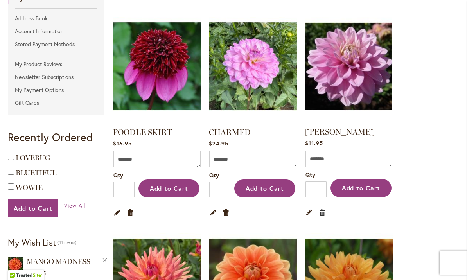
click at [325, 213] on link "Remove item" at bounding box center [322, 212] width 7 height 9
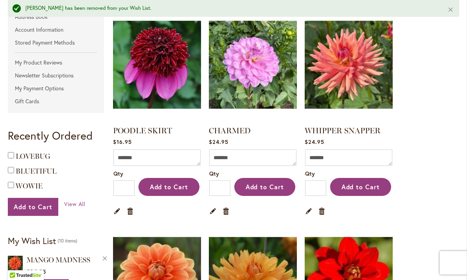
scroll to position [175, 0]
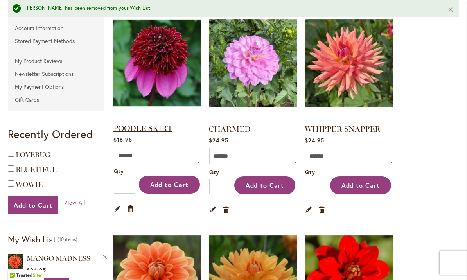
click at [131, 127] on link "POODLE SKIRT" at bounding box center [142, 127] width 59 height 9
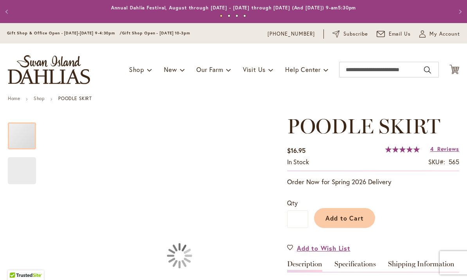
type input "*****"
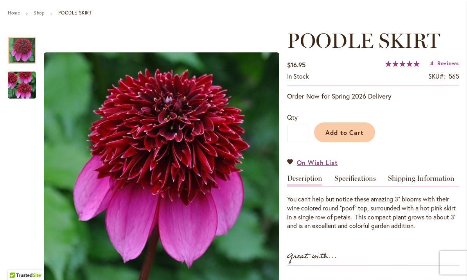
scroll to position [86, 0]
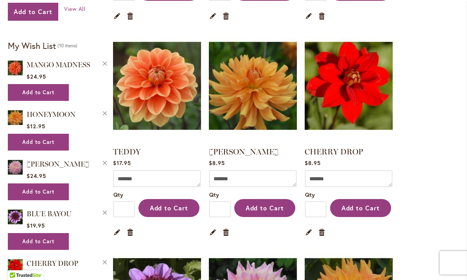
scroll to position [353, 0]
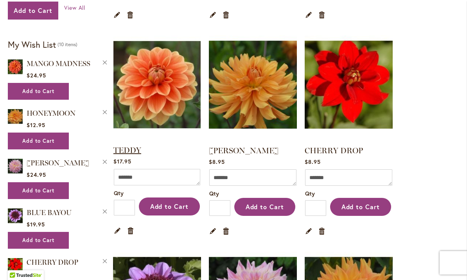
click at [127, 151] on link "TEDDY" at bounding box center [127, 149] width 28 height 9
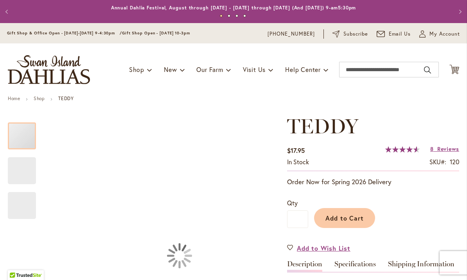
type input "*****"
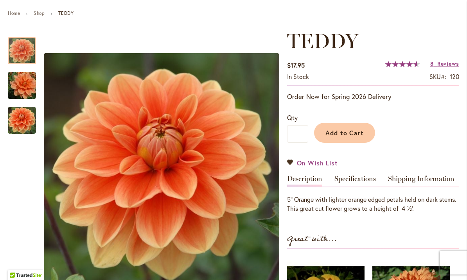
scroll to position [91, 0]
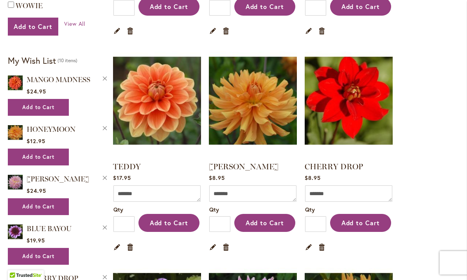
scroll to position [338, 0]
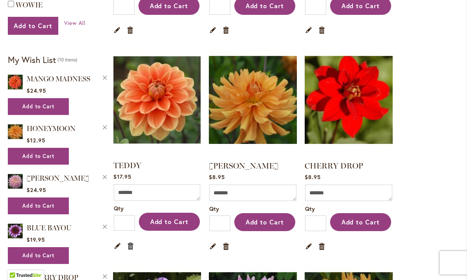
click at [132, 245] on link "Remove item" at bounding box center [130, 245] width 7 height 9
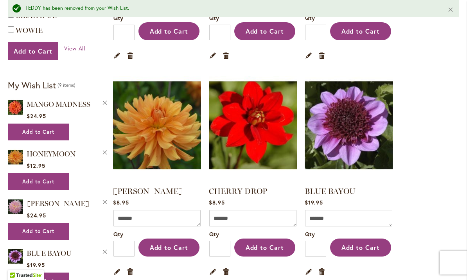
scroll to position [335, 0]
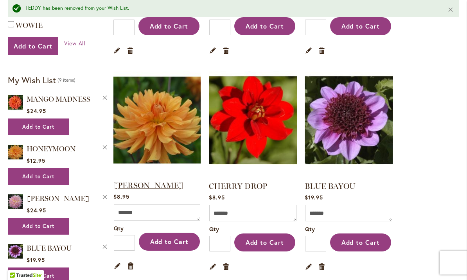
click at [140, 185] on link "[PERSON_NAME]" at bounding box center [148, 185] width 70 height 9
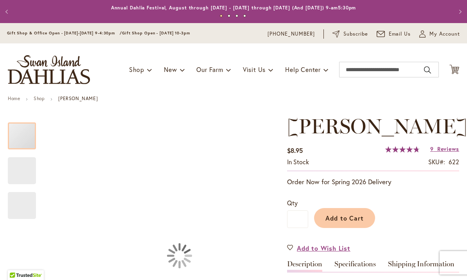
type input "*****"
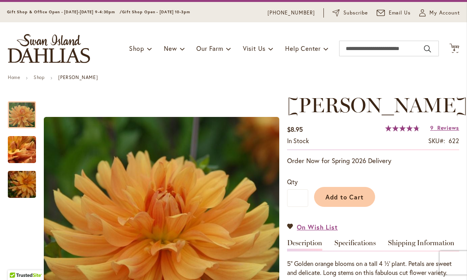
scroll to position [32, 0]
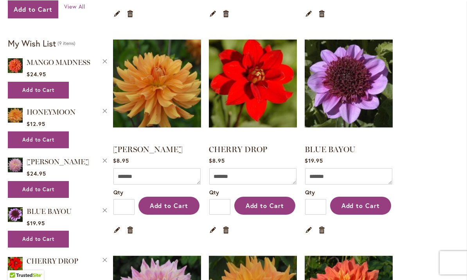
scroll to position [361, 0]
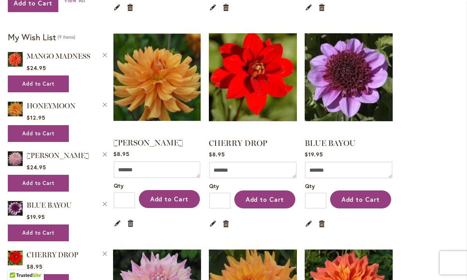
click at [128, 222] on link "Remove item" at bounding box center [130, 222] width 7 height 9
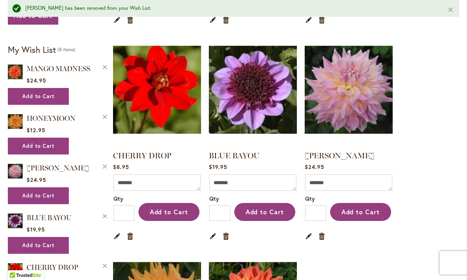
scroll to position [391, 0]
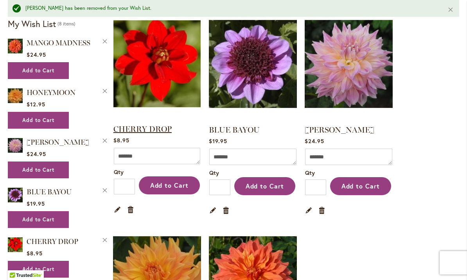
click at [140, 127] on link "CHERRY DROP" at bounding box center [142, 128] width 58 height 9
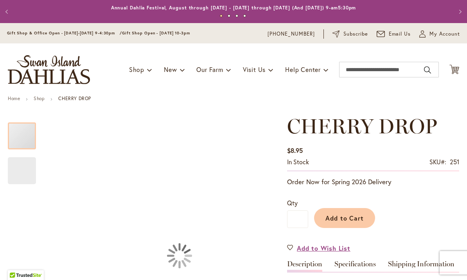
type input "*****"
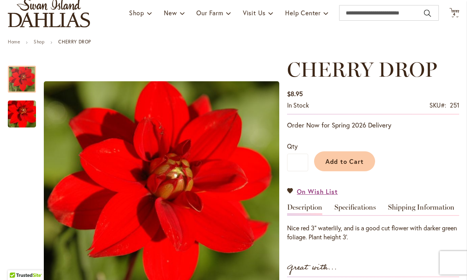
scroll to position [57, 0]
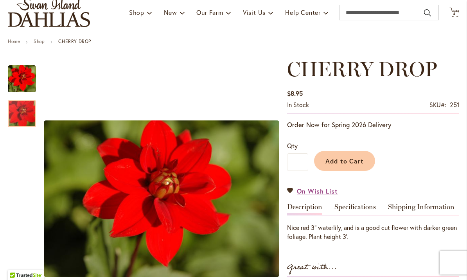
click at [20, 109] on img "CHERRY DROP" at bounding box center [22, 114] width 56 height 38
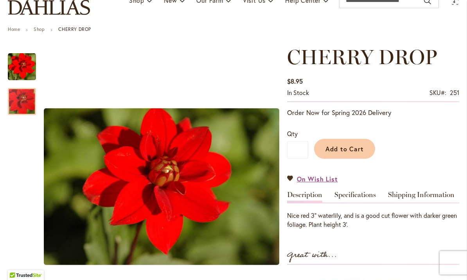
scroll to position [71, 0]
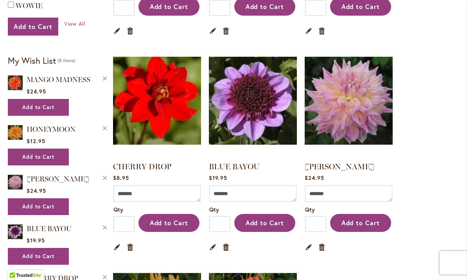
scroll to position [336, 0]
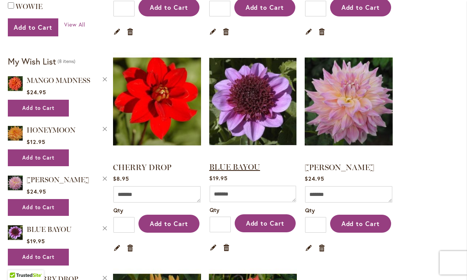
click at [238, 169] on link "BLUE BAYOU" at bounding box center [234, 166] width 51 height 9
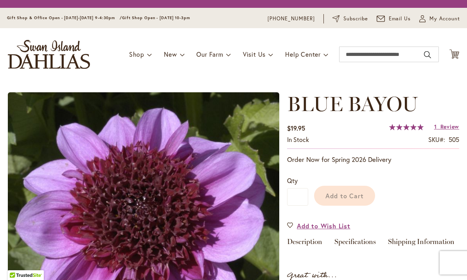
type input "*****"
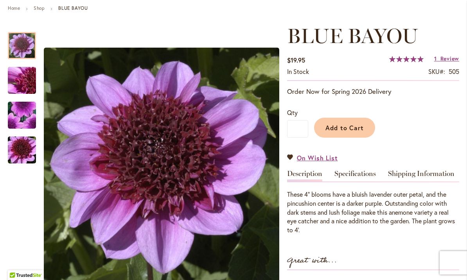
scroll to position [91, 0]
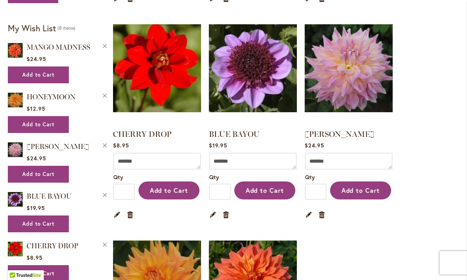
scroll to position [368, 0]
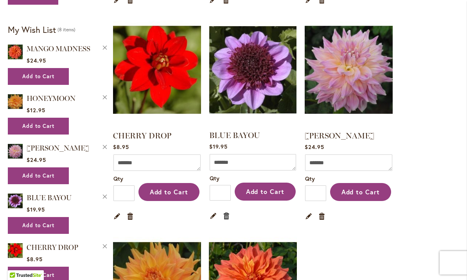
click at [226, 218] on link "Remove item" at bounding box center [226, 215] width 7 height 9
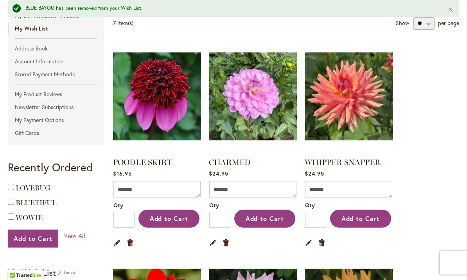
scroll to position [143, 0]
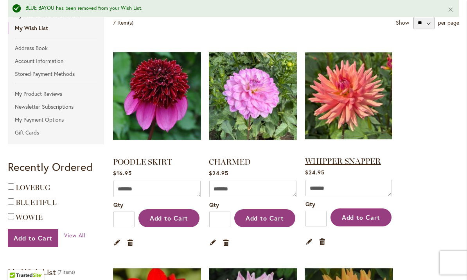
click at [348, 163] on link "WHIPPER SNAPPER" at bounding box center [343, 160] width 76 height 9
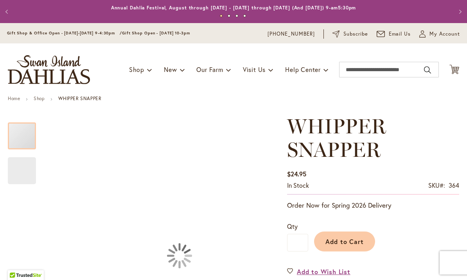
type input "*****"
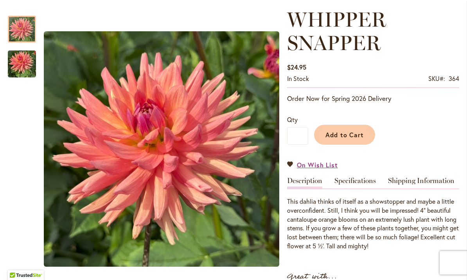
scroll to position [107, 0]
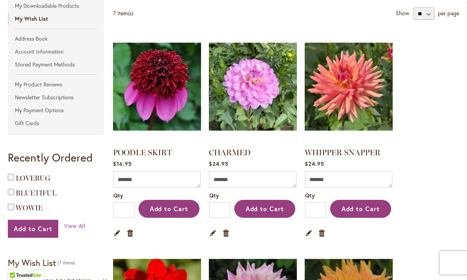
scroll to position [141, 0]
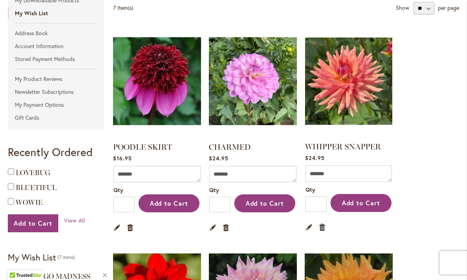
click at [326, 229] on link "Remove item" at bounding box center [322, 226] width 7 height 9
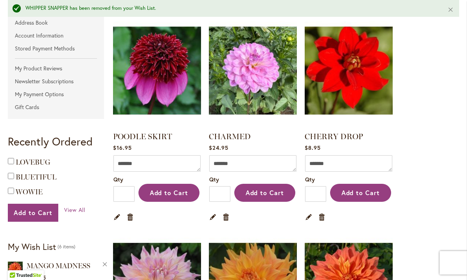
scroll to position [168, 0]
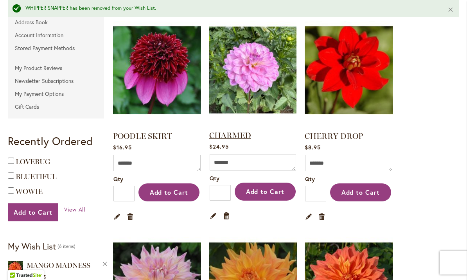
click at [228, 135] on link "CHARMED" at bounding box center [230, 135] width 42 height 9
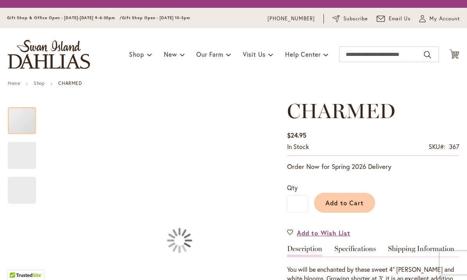
type input "*****"
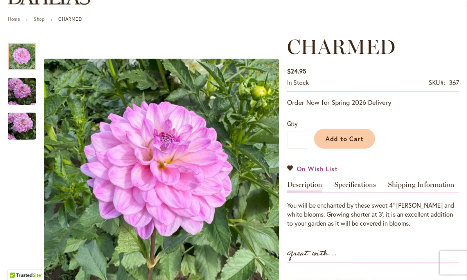
scroll to position [80, 0]
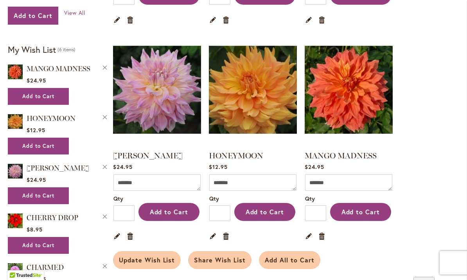
scroll to position [349, 0]
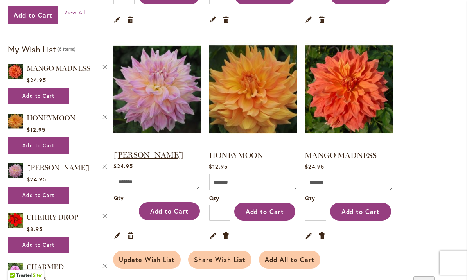
click at [150, 155] on link "MINGUS PHILIP SR" at bounding box center [148, 154] width 70 height 9
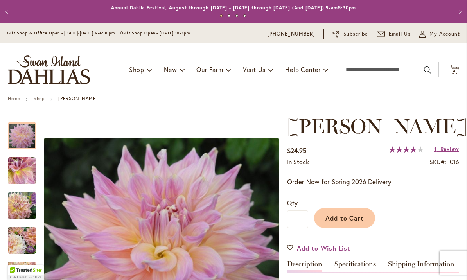
type input "*****"
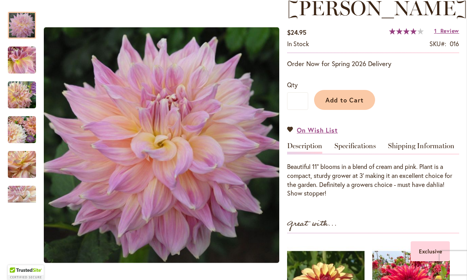
scroll to position [119, 0]
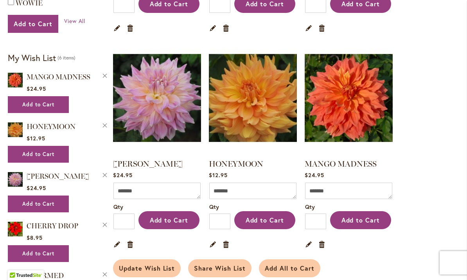
scroll to position [340, 0]
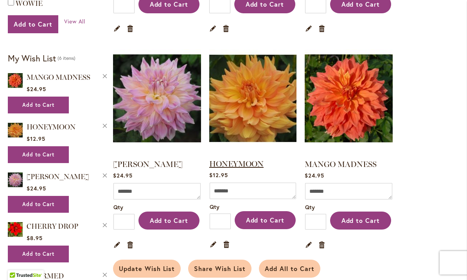
click at [239, 162] on link "HONEYMOON" at bounding box center [236, 163] width 54 height 9
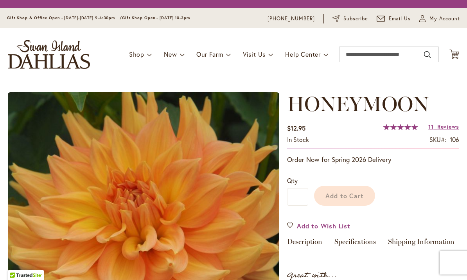
type input "*****"
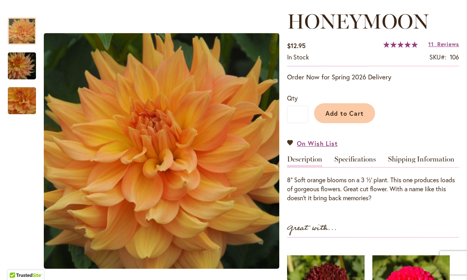
scroll to position [105, 0]
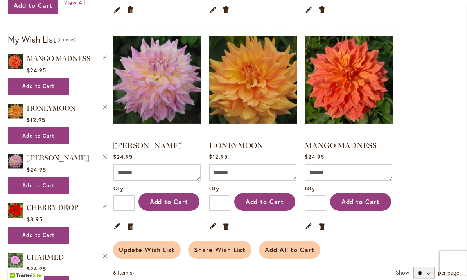
scroll to position [360, 0]
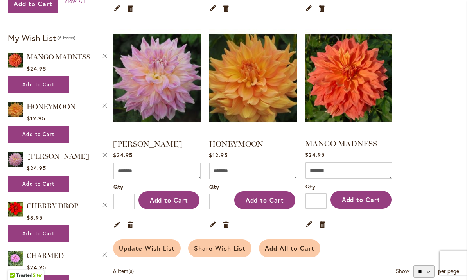
click at [348, 147] on link "MANGO MADNESS" at bounding box center [341, 143] width 72 height 9
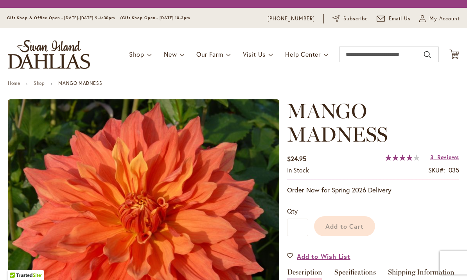
type input "*****"
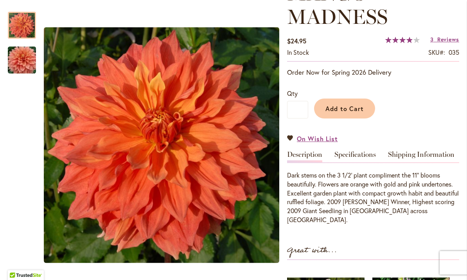
scroll to position [134, 0]
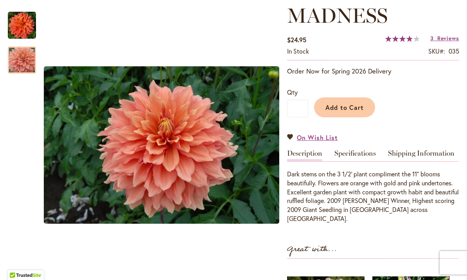
click at [18, 66] on img "Mango Madness" at bounding box center [22, 60] width 56 height 38
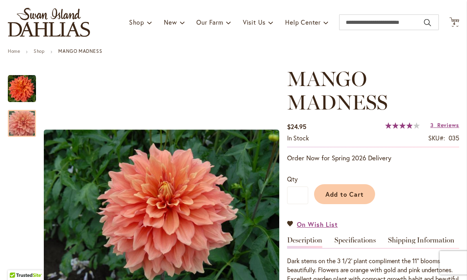
scroll to position [47, 0]
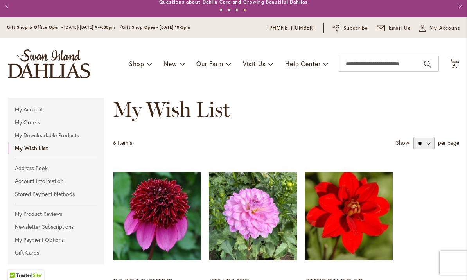
scroll to position [5, 0]
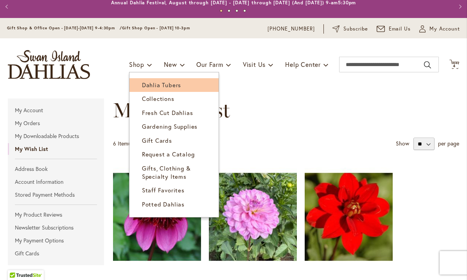
click at [153, 86] on span "Dahlia Tubers" at bounding box center [161, 85] width 39 height 8
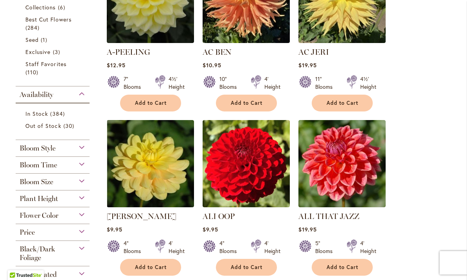
click at [71, 200] on div "Plant Height" at bounding box center [53, 196] width 74 height 13
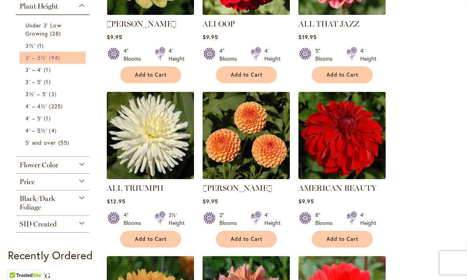
click at [39, 61] on span "3' – 3½'" at bounding box center [35, 57] width 21 height 7
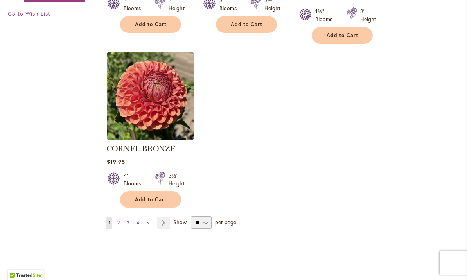
scroll to position [970, 0]
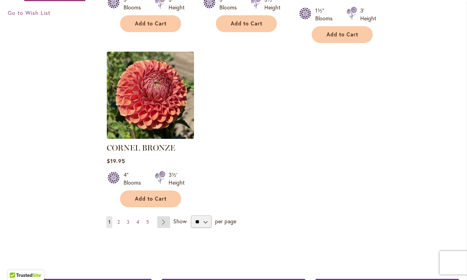
click at [161, 216] on link "Page Next" at bounding box center [163, 222] width 13 height 12
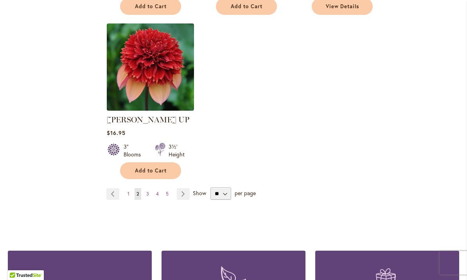
scroll to position [1000, 0]
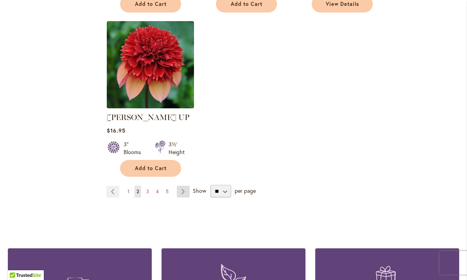
click at [183, 186] on link "Page Next" at bounding box center [183, 192] width 13 height 12
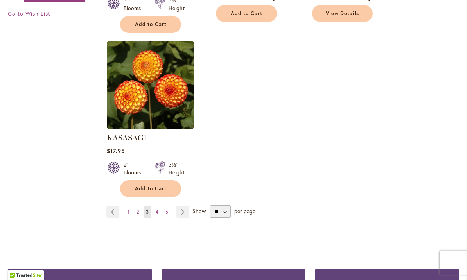
scroll to position [967, 0]
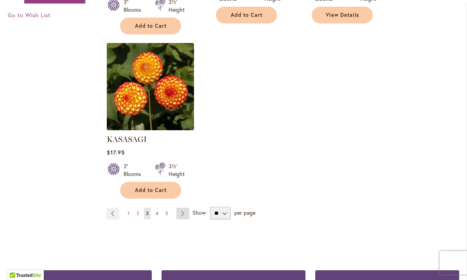
click at [181, 208] on link "Page Next" at bounding box center [182, 214] width 13 height 12
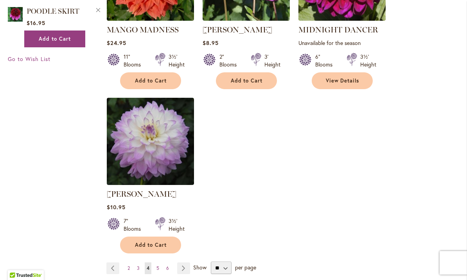
scroll to position [924, 0]
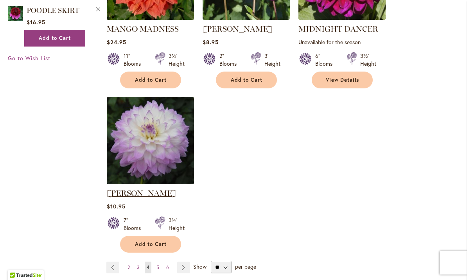
click at [142, 188] on link "[PERSON_NAME]" at bounding box center [142, 192] width 70 height 9
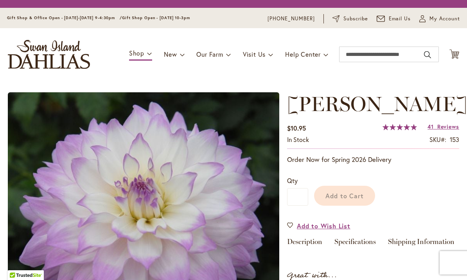
type input "*****"
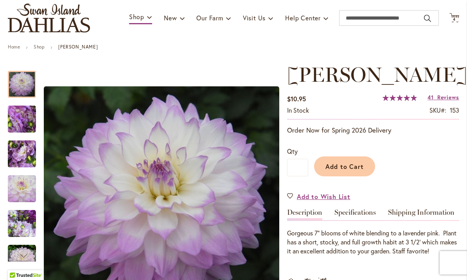
scroll to position [53, 0]
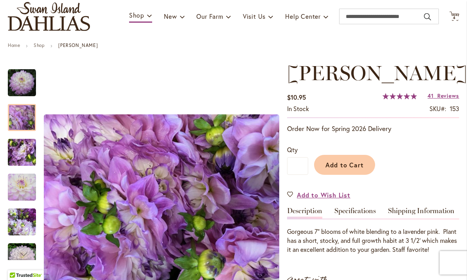
click at [16, 118] on img "MIKAYLA MIRANDA" at bounding box center [22, 118] width 56 height 42
click at [22, 157] on img "MIKAYLA MIRANDA" at bounding box center [22, 152] width 56 height 42
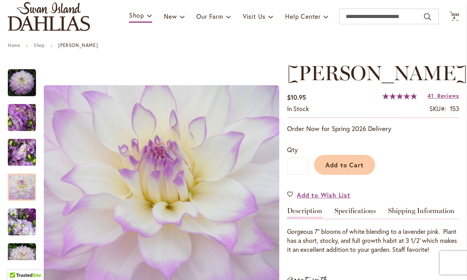
click at [20, 186] on img "MIKAYLA MIRANDA" at bounding box center [22, 187] width 28 height 28
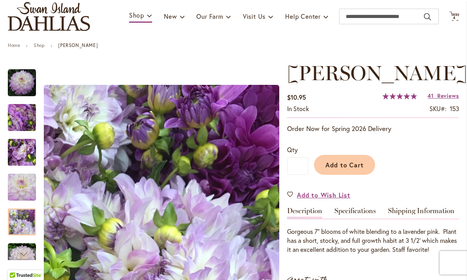
click at [25, 223] on img "MIKAYLA MIRANDA" at bounding box center [22, 222] width 28 height 28
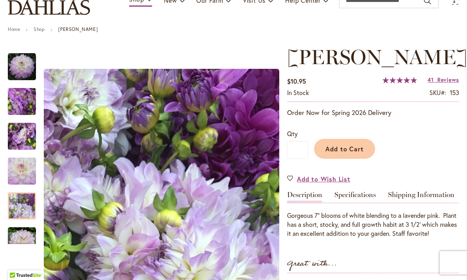
scroll to position [83, 0]
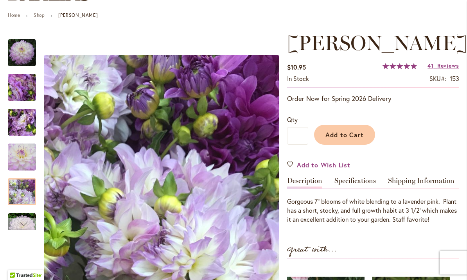
click at [23, 224] on div "Next" at bounding box center [22, 224] width 12 height 12
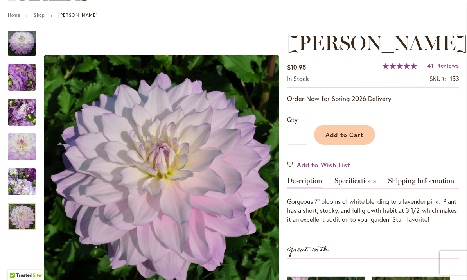
click at [18, 220] on img "MIKAYLA MIRANDA" at bounding box center [22, 216] width 28 height 28
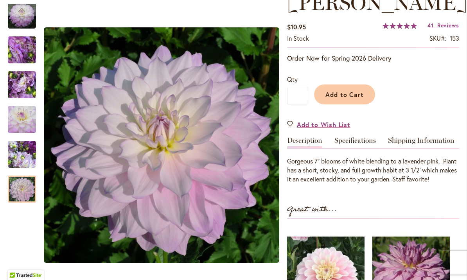
scroll to position [124, 0]
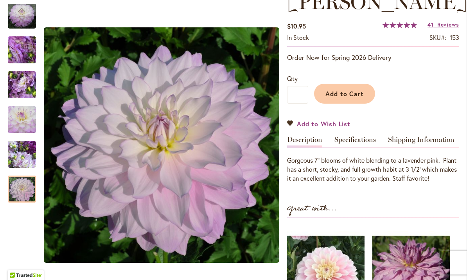
click at [294, 128] on link "Add to Wish List" at bounding box center [318, 123] width 63 height 9
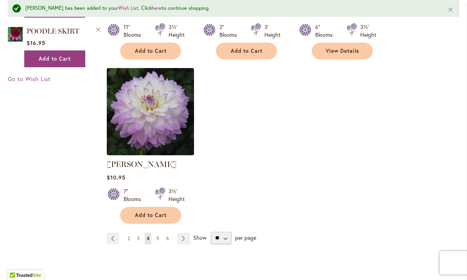
scroll to position [973, 0]
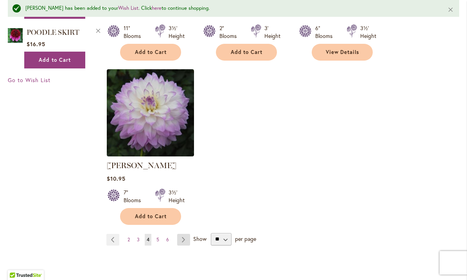
click at [184, 234] on link "Page Next" at bounding box center [183, 240] width 13 height 12
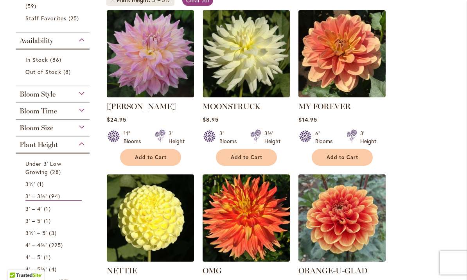
scroll to position [169, 0]
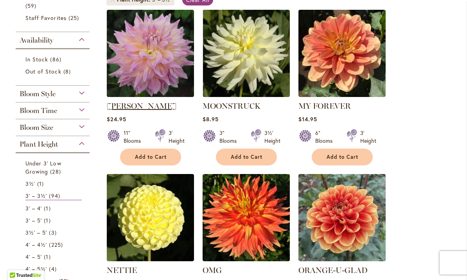
click at [140, 111] on link "[PERSON_NAME]" at bounding box center [142, 105] width 70 height 9
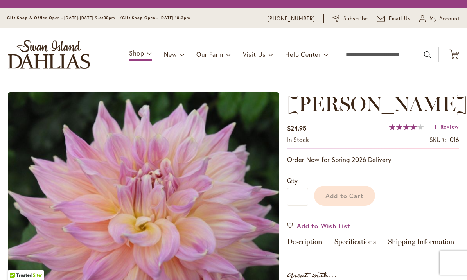
type input "*****"
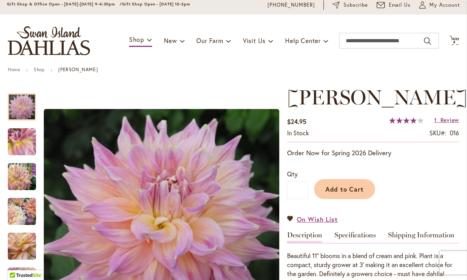
scroll to position [39, 0]
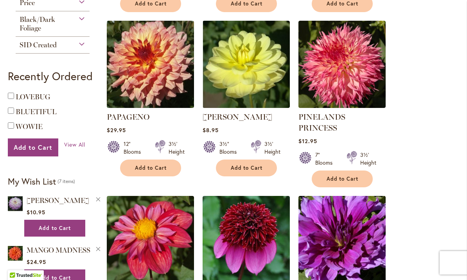
scroll to position [487, 0]
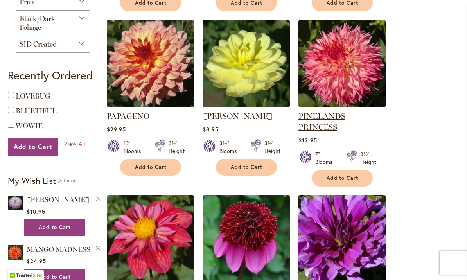
click at [345, 118] on link "PINELANDS PRINCESS" at bounding box center [321, 121] width 47 height 20
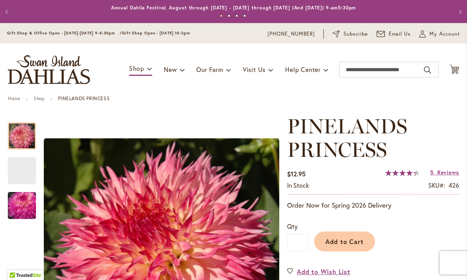
type input "*****"
click at [17, 200] on img "PINELANDS PRINCESS" at bounding box center [22, 206] width 56 height 38
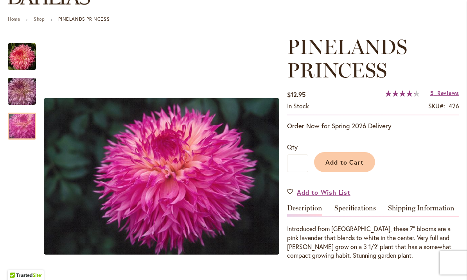
scroll to position [80, 0]
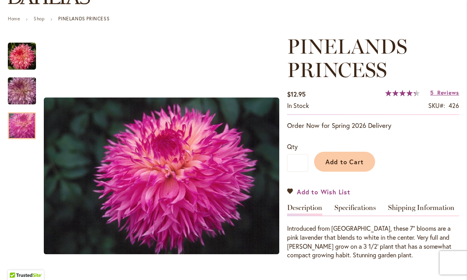
click at [294, 190] on link "Add to Wish List" at bounding box center [318, 191] width 63 height 9
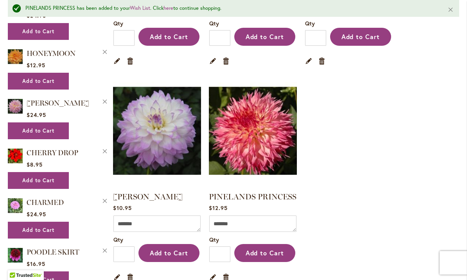
scroll to position [541, 0]
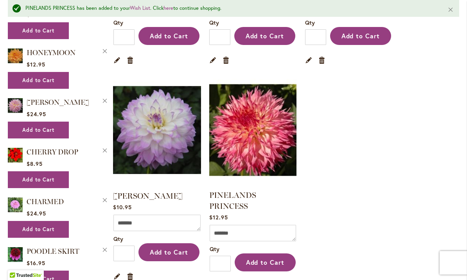
click at [248, 131] on img at bounding box center [252, 130] width 91 height 115
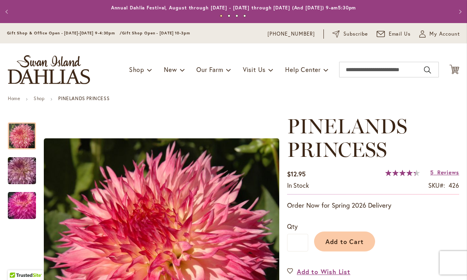
type input "*****"
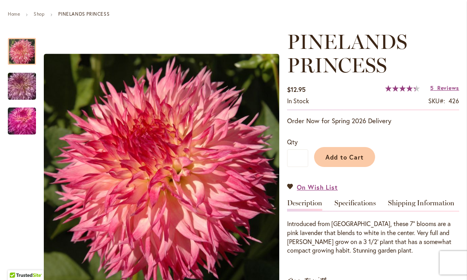
scroll to position [83, 0]
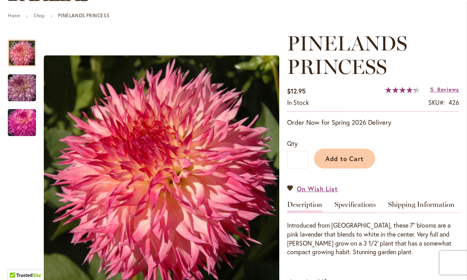
click at [19, 122] on img "PINELANDS PRINCESS" at bounding box center [22, 123] width 56 height 38
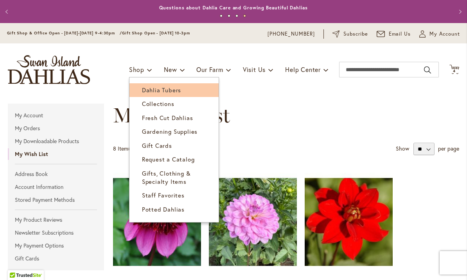
click at [162, 89] on span "Dahlia Tubers" at bounding box center [161, 90] width 39 height 8
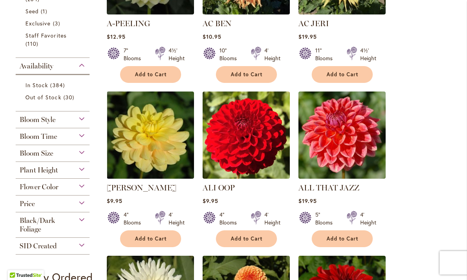
scroll to position [268, 0]
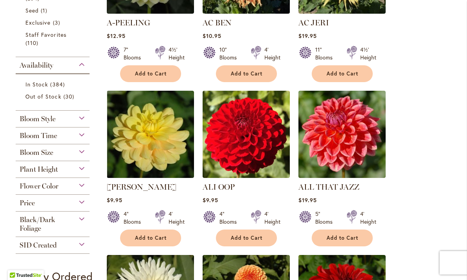
click at [79, 172] on div "Plant Height" at bounding box center [53, 167] width 74 height 13
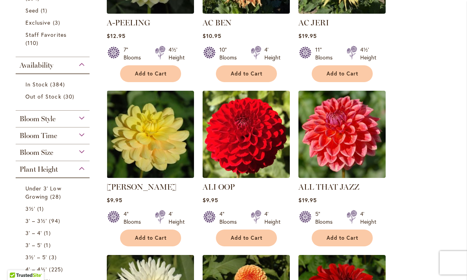
scroll to position [431, 0]
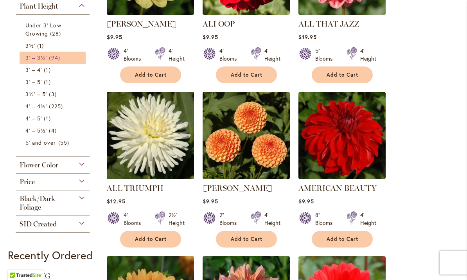
click at [43, 61] on span "3' – 3½'" at bounding box center [35, 57] width 21 height 7
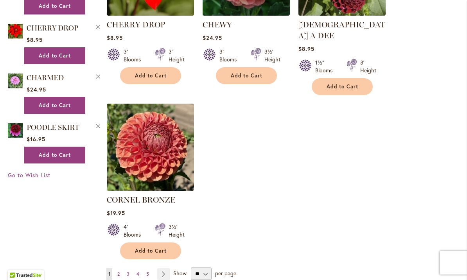
scroll to position [924, 0]
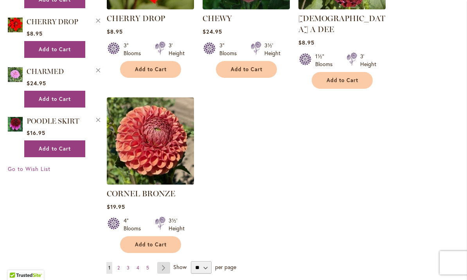
click at [168, 262] on link "Page Next" at bounding box center [163, 268] width 13 height 12
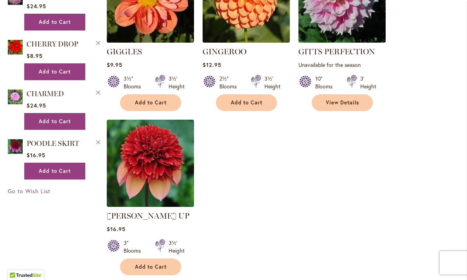
scroll to position [942, 0]
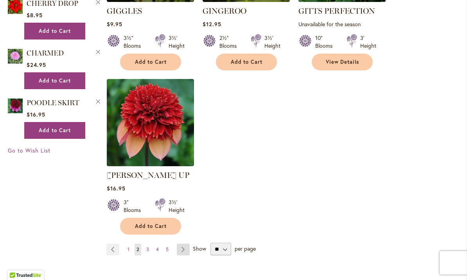
click at [183, 243] on link "Page Next" at bounding box center [183, 249] width 13 height 12
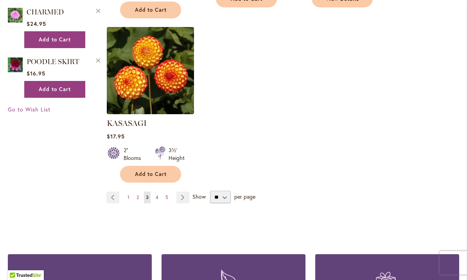
scroll to position [984, 0]
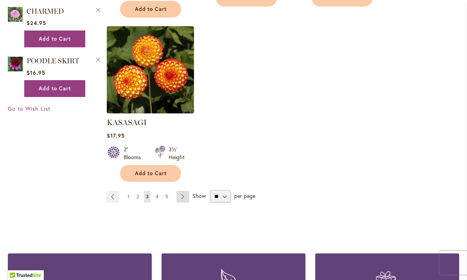
click at [181, 191] on link "Page Next" at bounding box center [182, 197] width 13 height 12
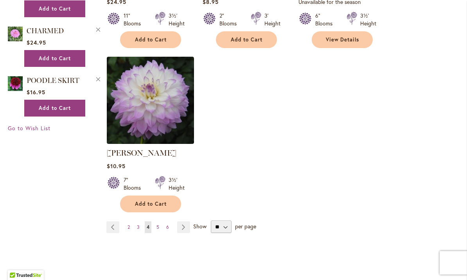
scroll to position [965, 0]
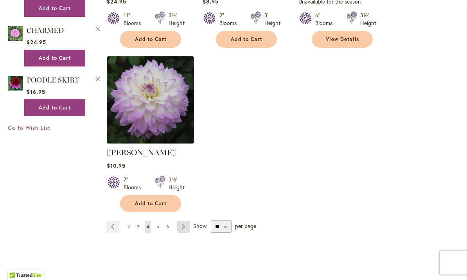
click at [183, 221] on link "Page Next" at bounding box center [183, 227] width 13 height 12
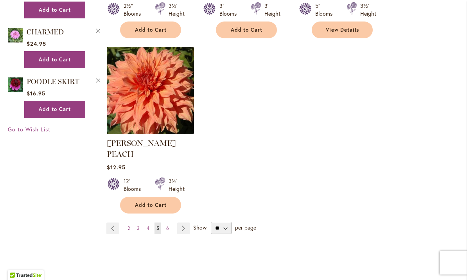
scroll to position [966, 0]
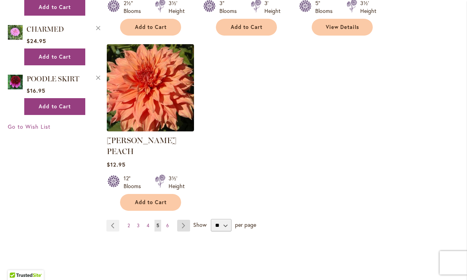
click at [182, 220] on link "Page Next" at bounding box center [183, 226] width 13 height 12
